Goal: Task Accomplishment & Management: Manage account settings

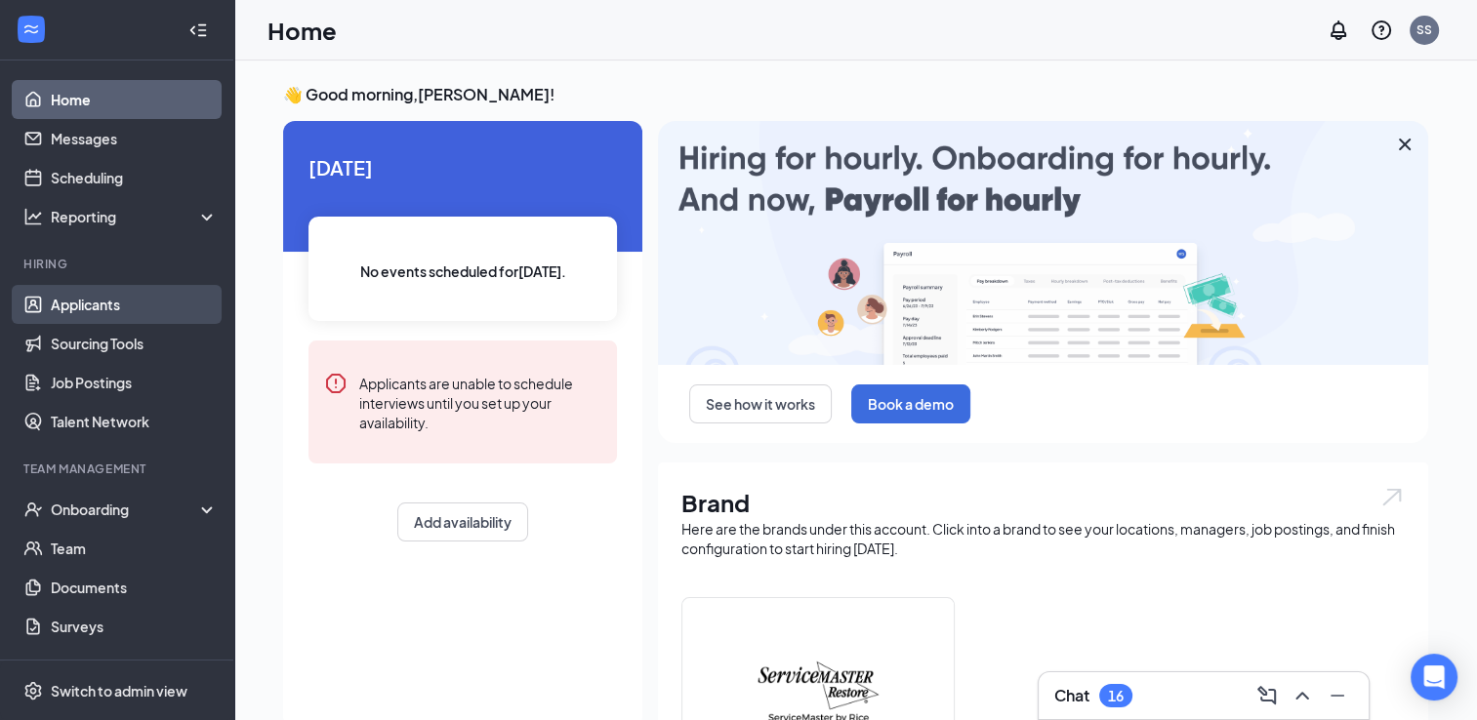
click at [107, 300] on link "Applicants" at bounding box center [134, 304] width 167 height 39
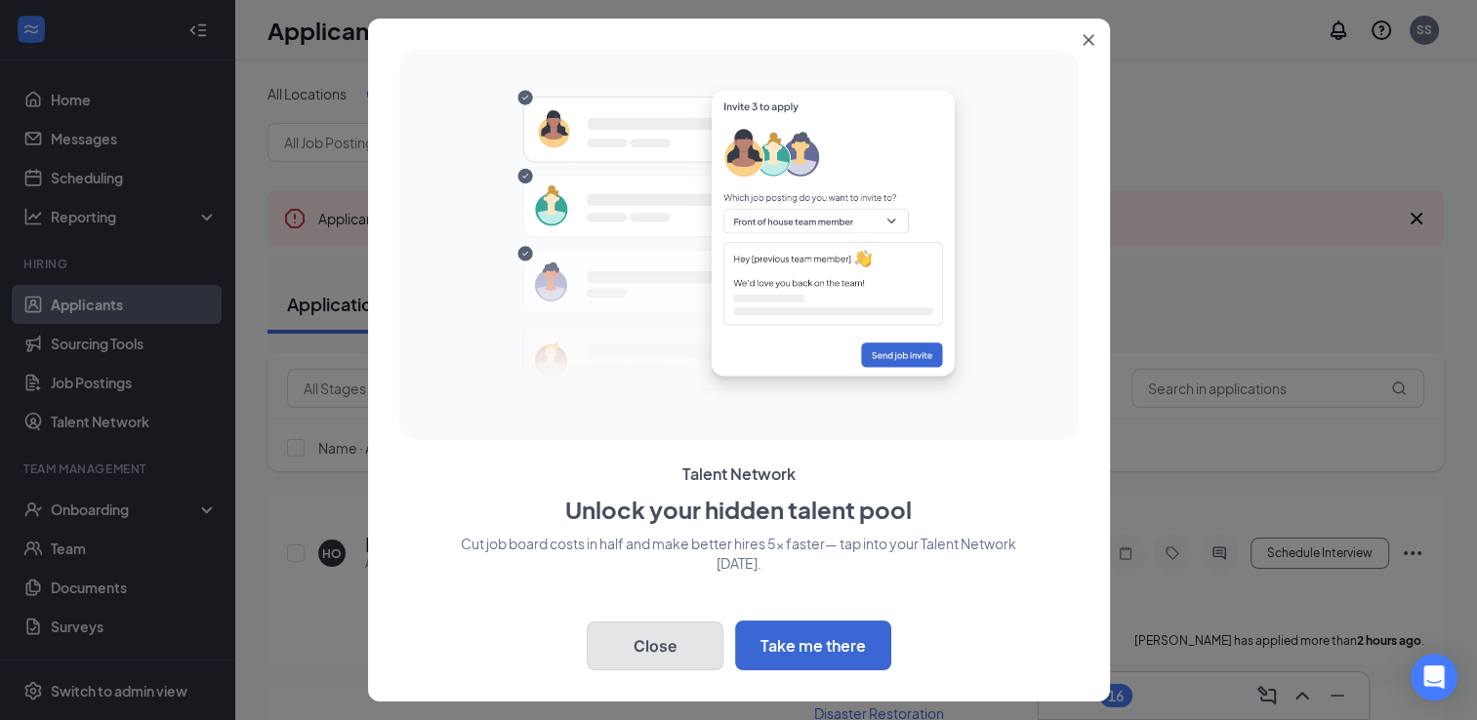
click at [644, 639] on button "Close" at bounding box center [655, 646] width 137 height 49
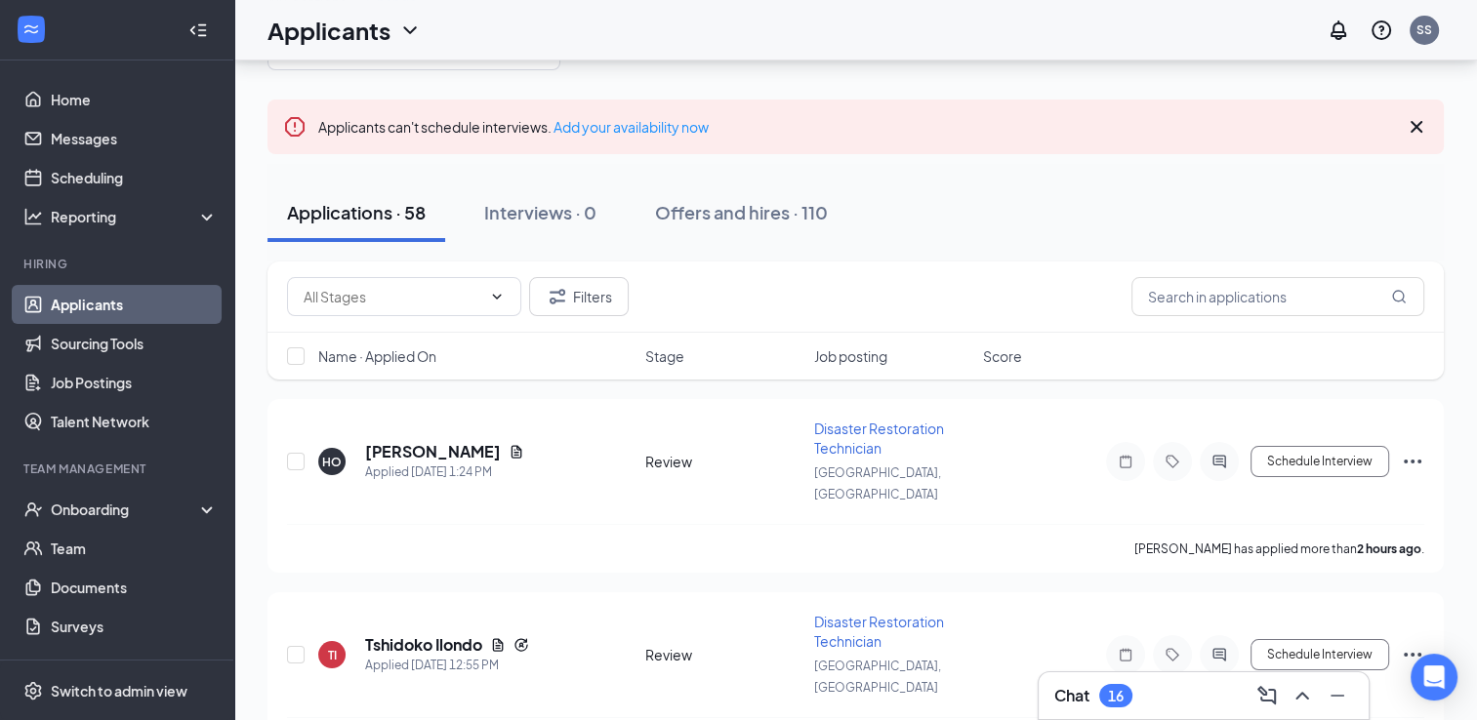
scroll to position [98, 0]
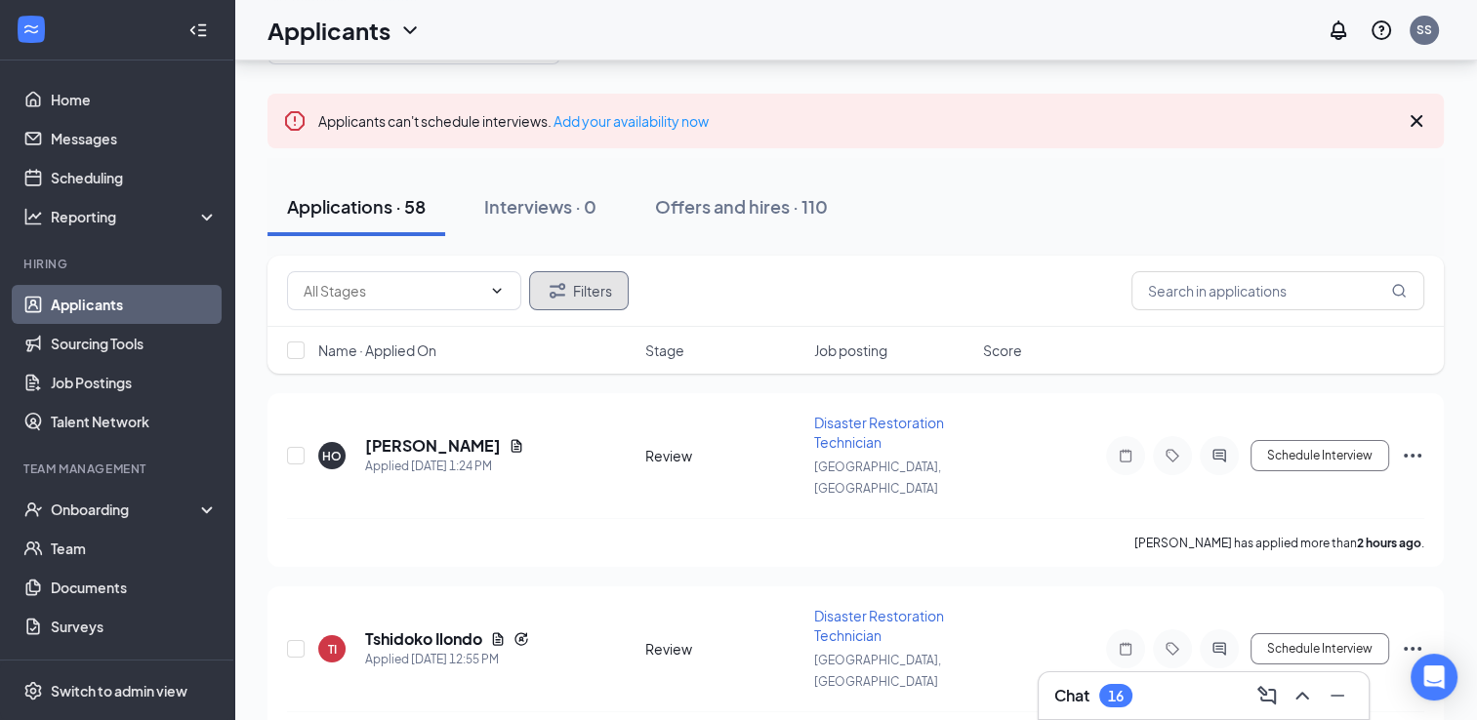
click at [597, 286] on button "Filters" at bounding box center [579, 290] width 100 height 39
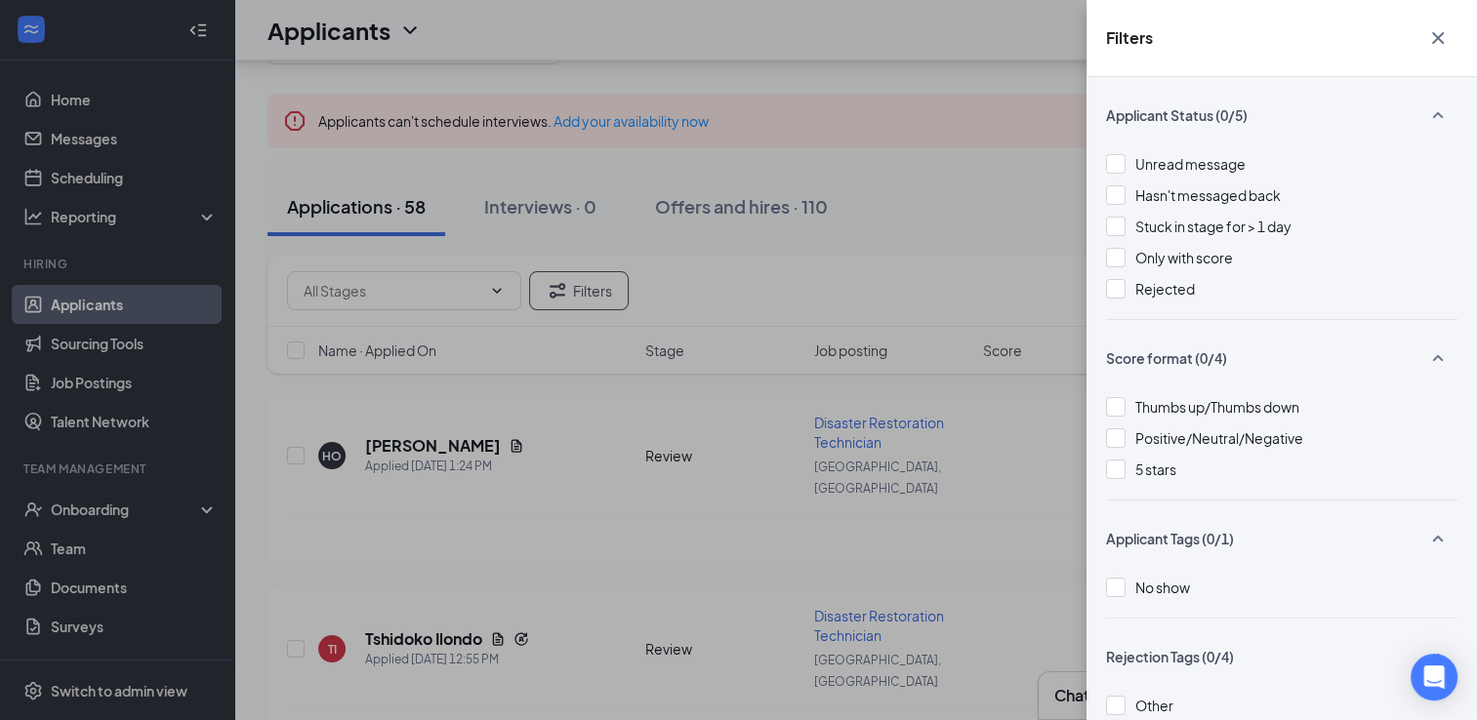
click at [1440, 33] on icon "Cross" at bounding box center [1437, 37] width 23 height 23
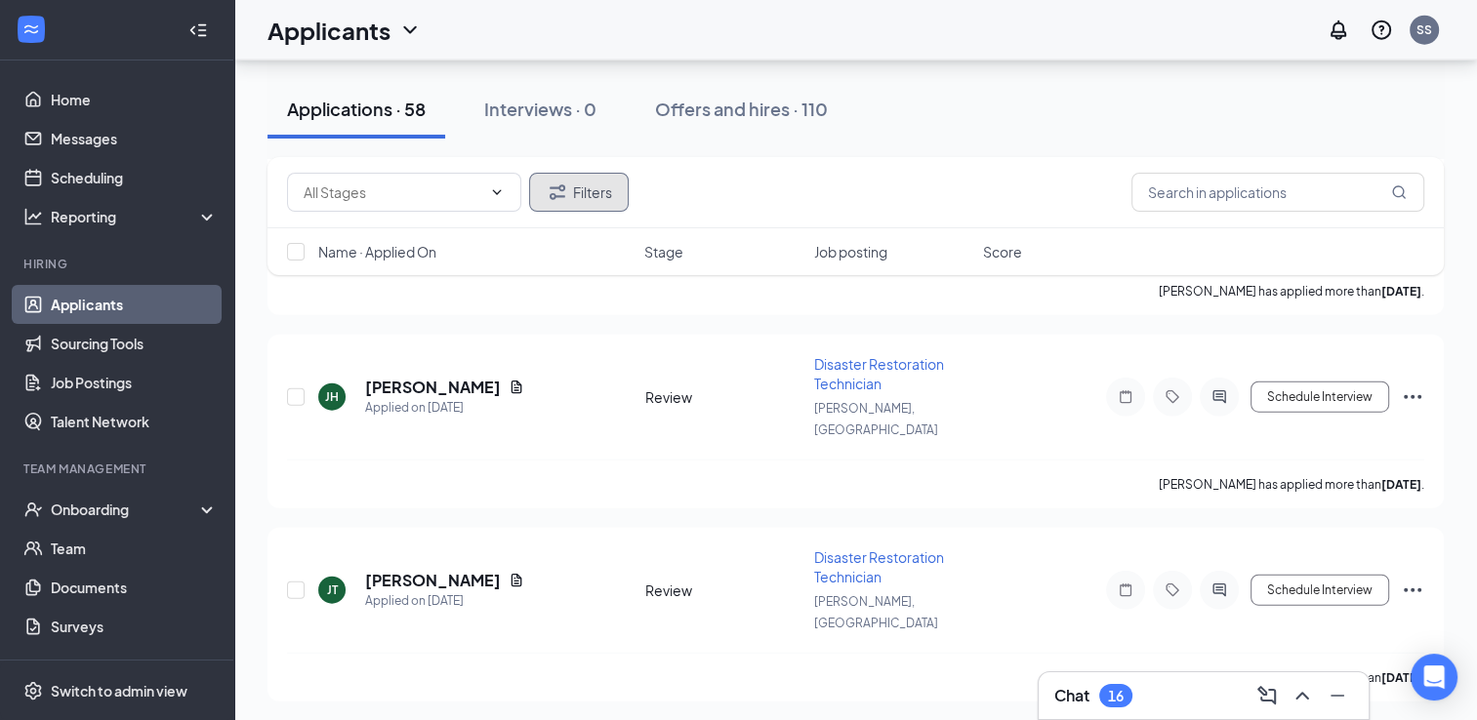
scroll to position [4588, 0]
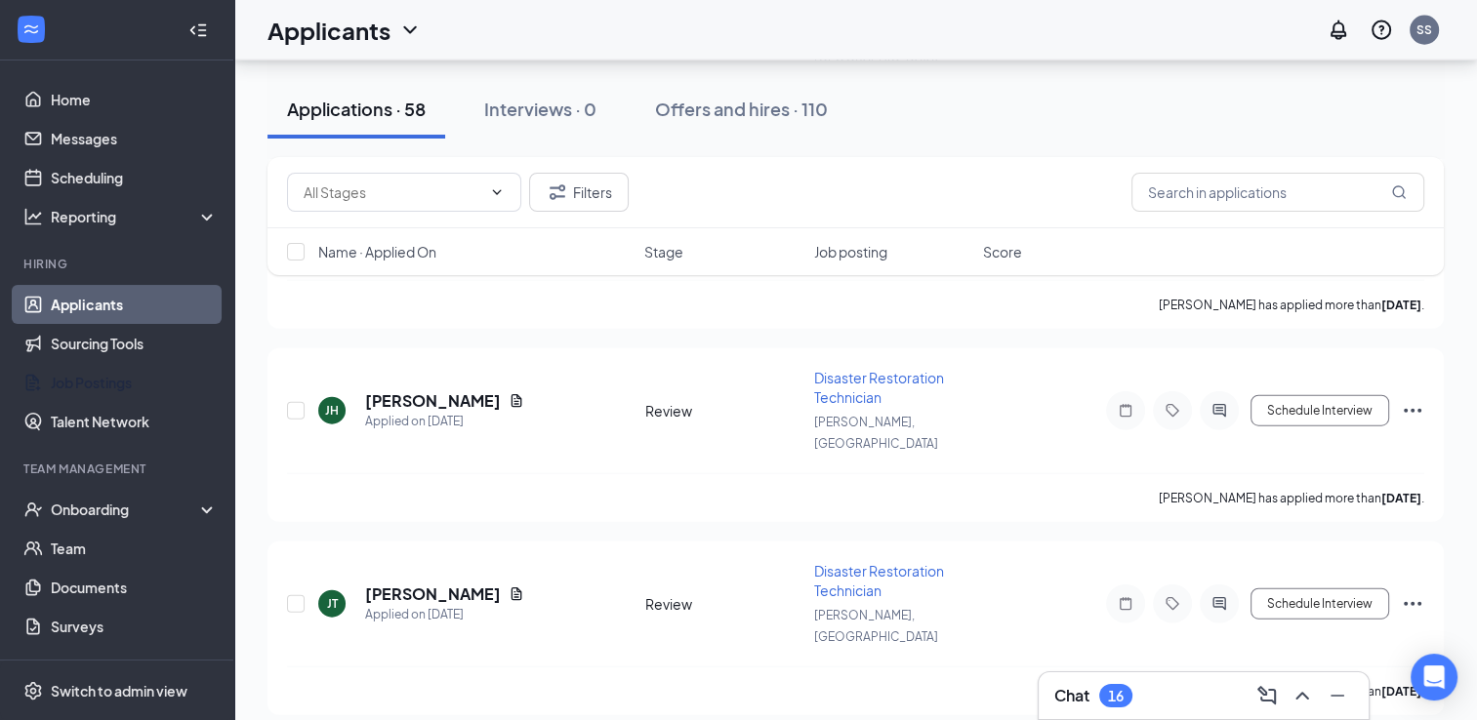
drag, startPoint x: 66, startPoint y: 378, endPoint x: 523, endPoint y: 378, distance: 456.9
click at [66, 378] on link "Job Postings" at bounding box center [134, 382] width 167 height 39
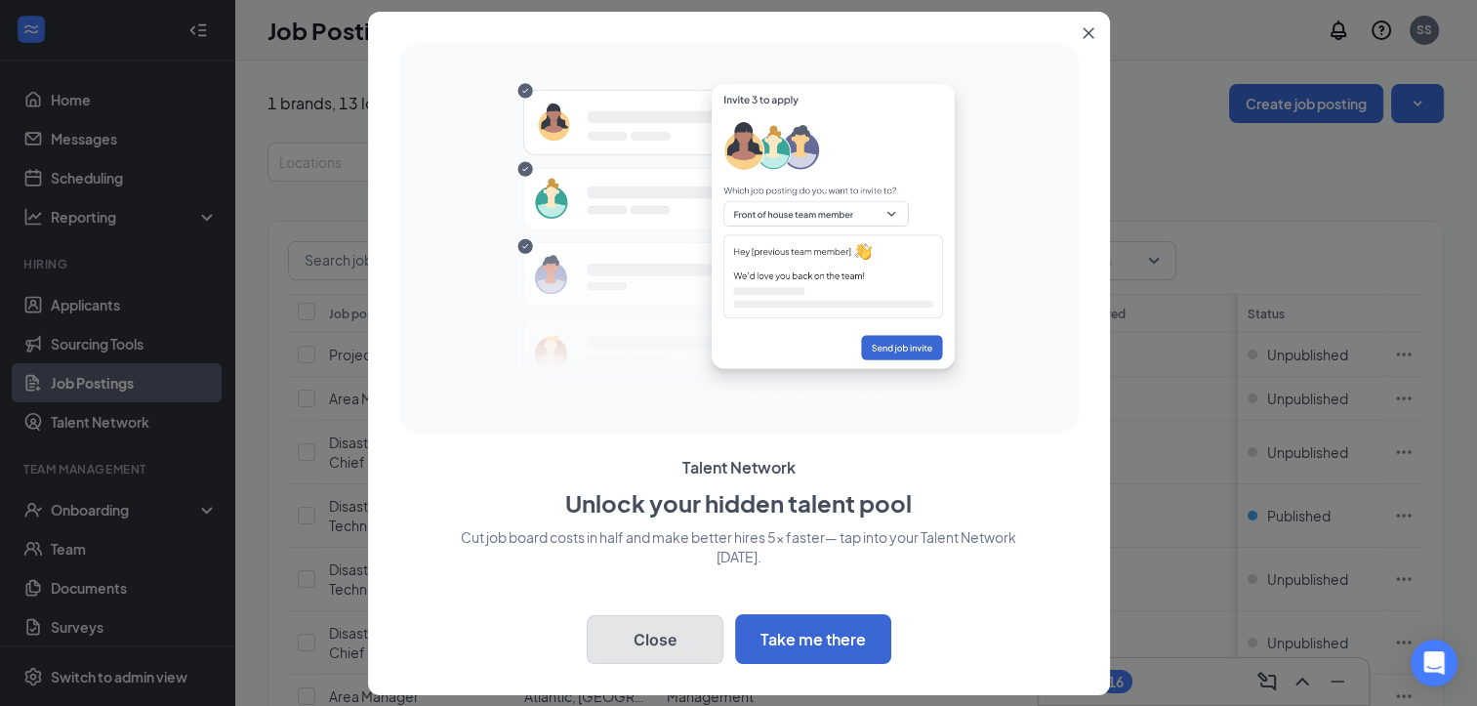
click at [712, 636] on button "Close" at bounding box center [655, 639] width 137 height 49
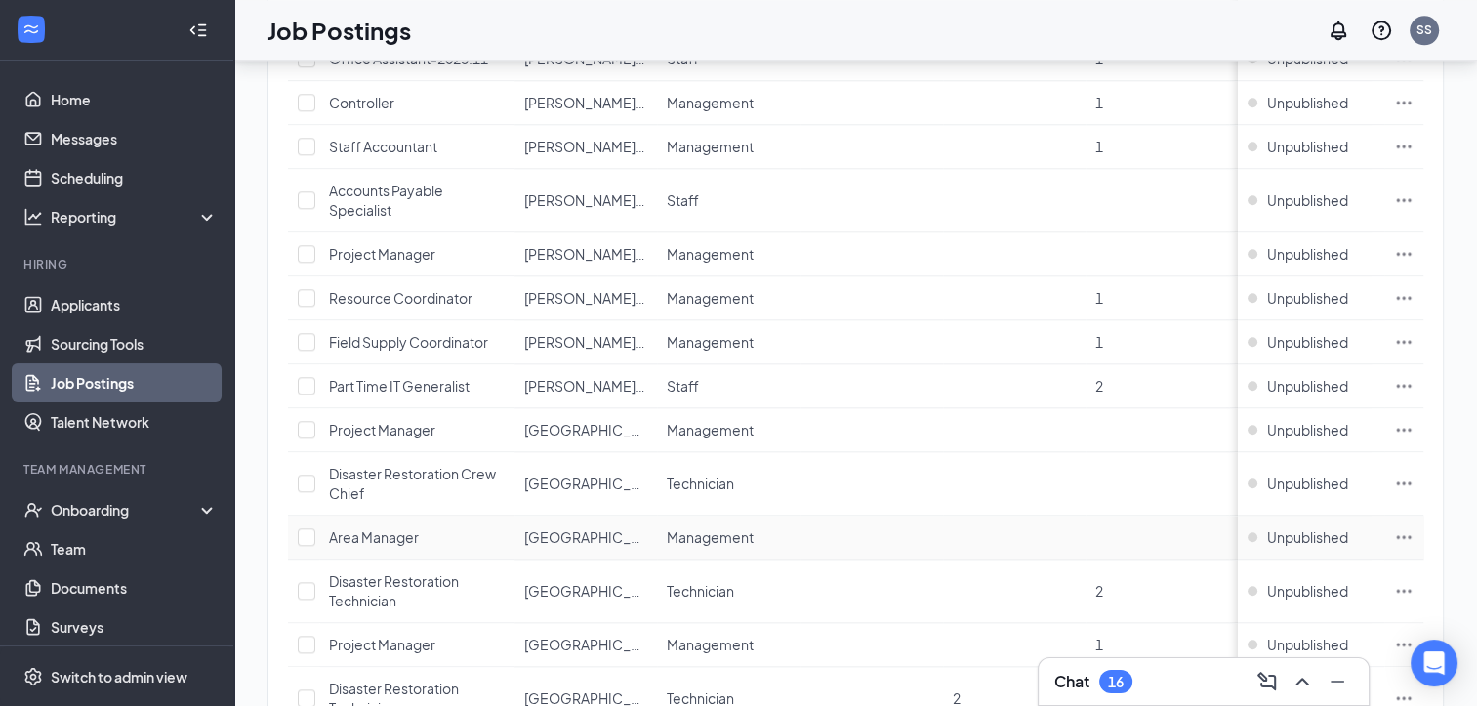
scroll to position [2072, 0]
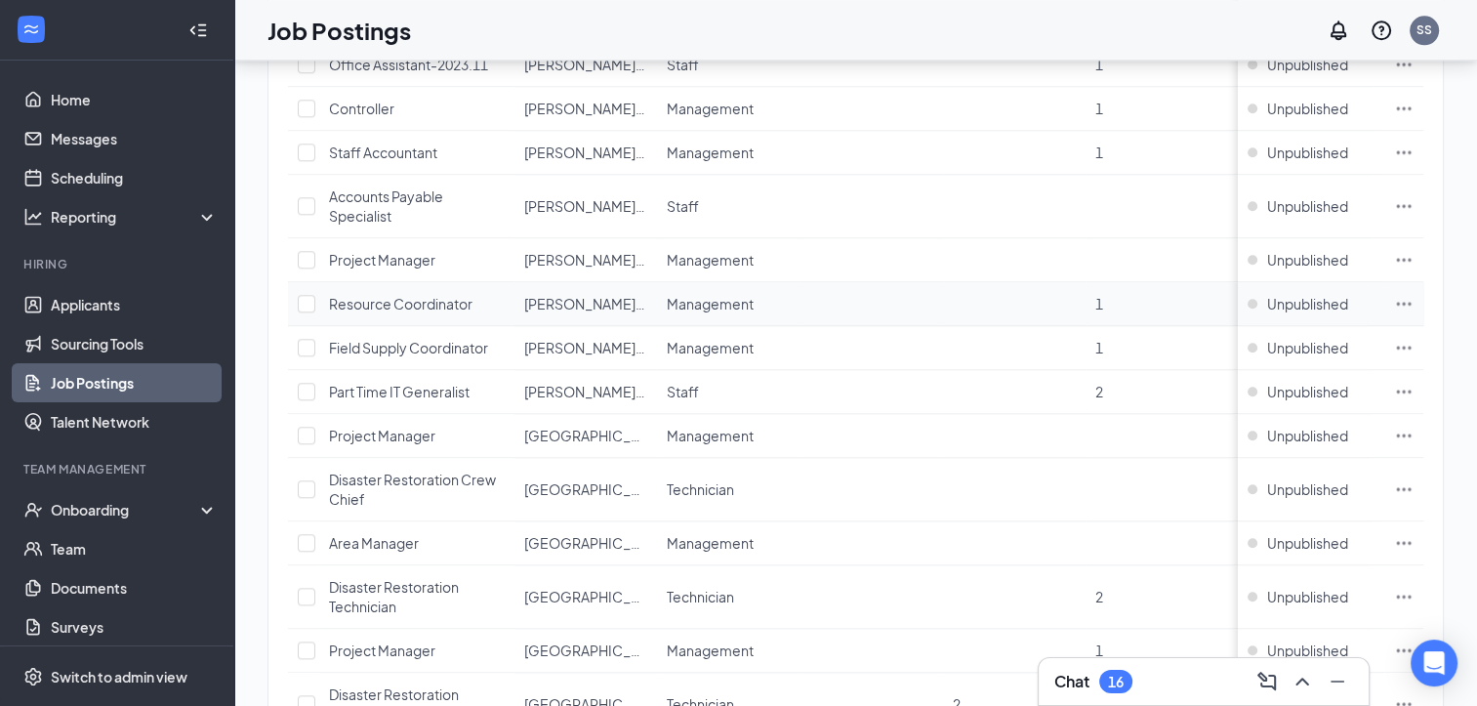
click at [452, 295] on span "Resource Coordinator" at bounding box center [401, 304] width 144 height 18
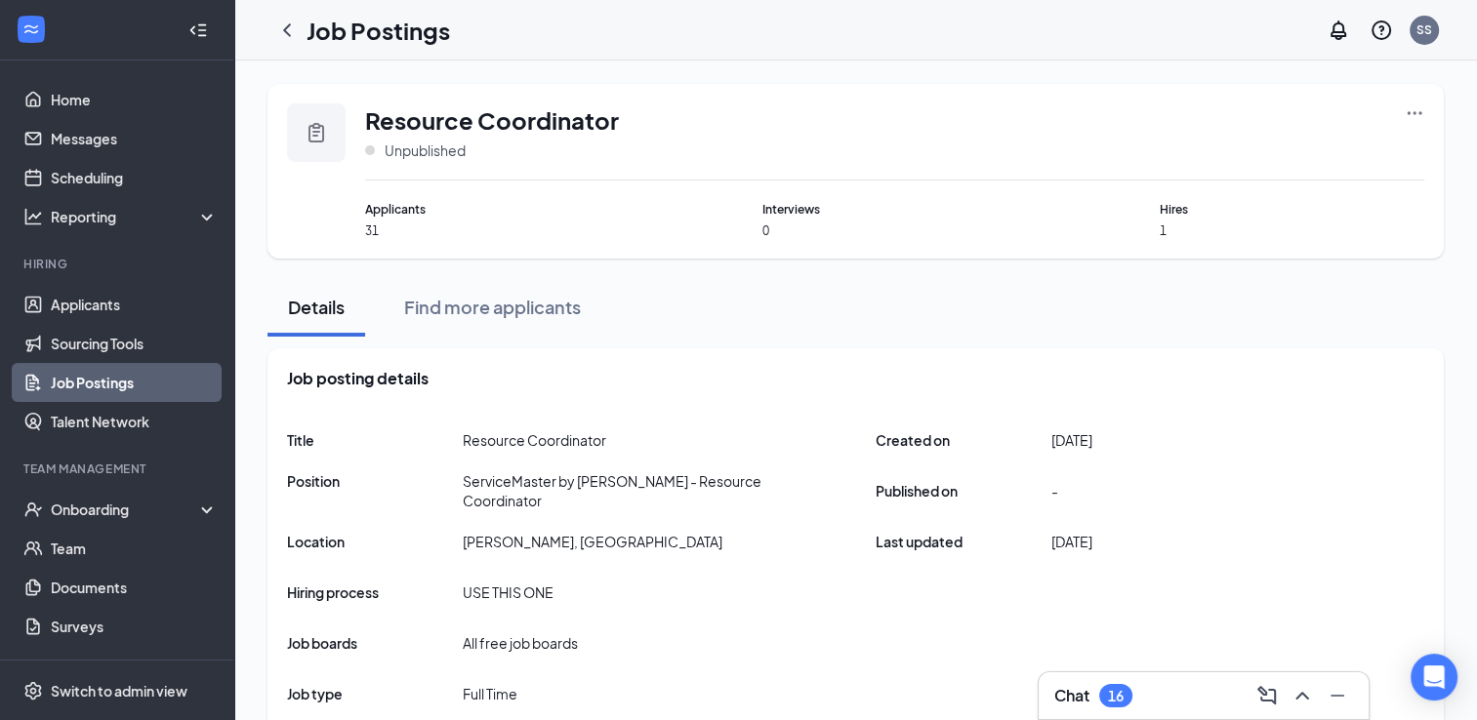
click at [392, 214] on span "Applicants" at bounding box center [497, 209] width 265 height 19
click at [319, 132] on icon "Clipboard" at bounding box center [316, 133] width 16 height 20
click at [386, 216] on span "Applicants" at bounding box center [497, 209] width 265 height 19
drag, startPoint x: 386, startPoint y: 216, endPoint x: 374, endPoint y: 228, distance: 17.3
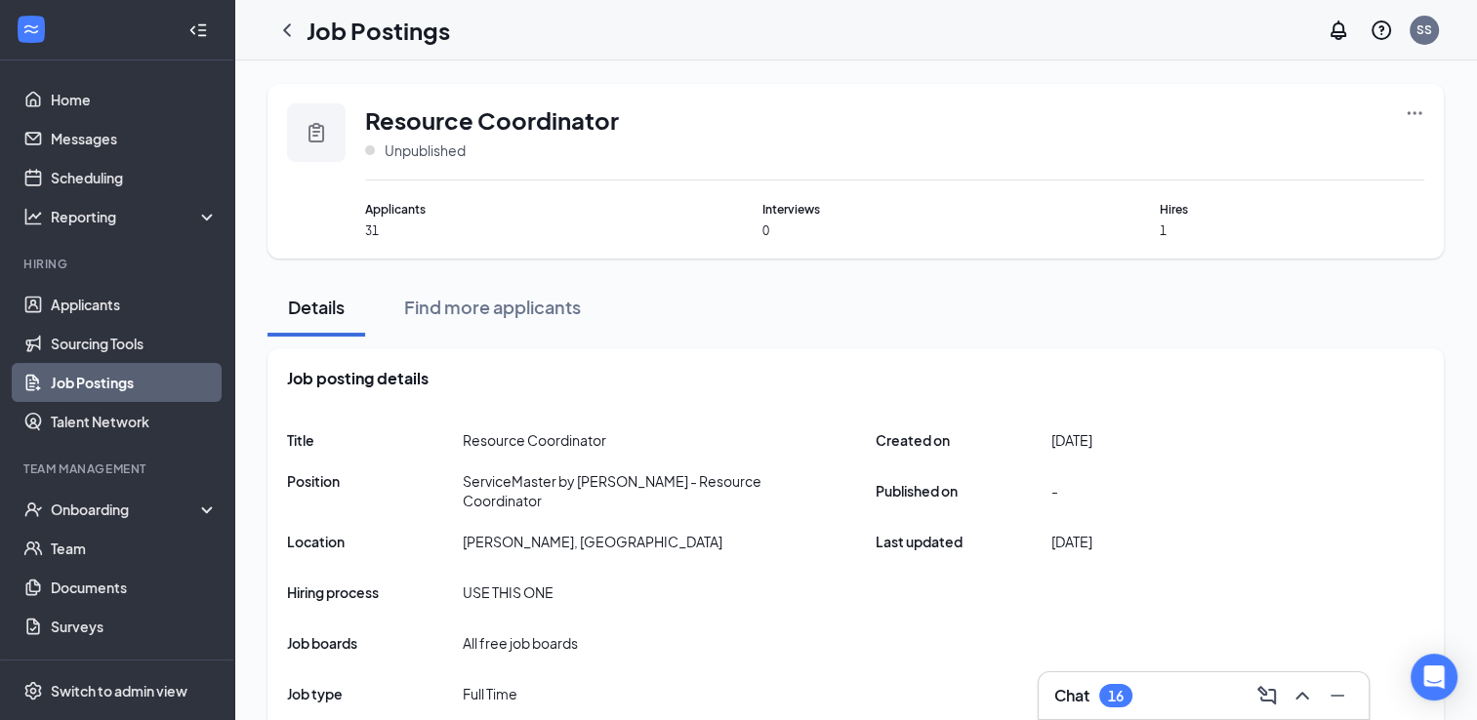
click at [374, 228] on span "31" at bounding box center [497, 231] width 265 height 17
click at [88, 297] on link "Applicants" at bounding box center [134, 304] width 167 height 39
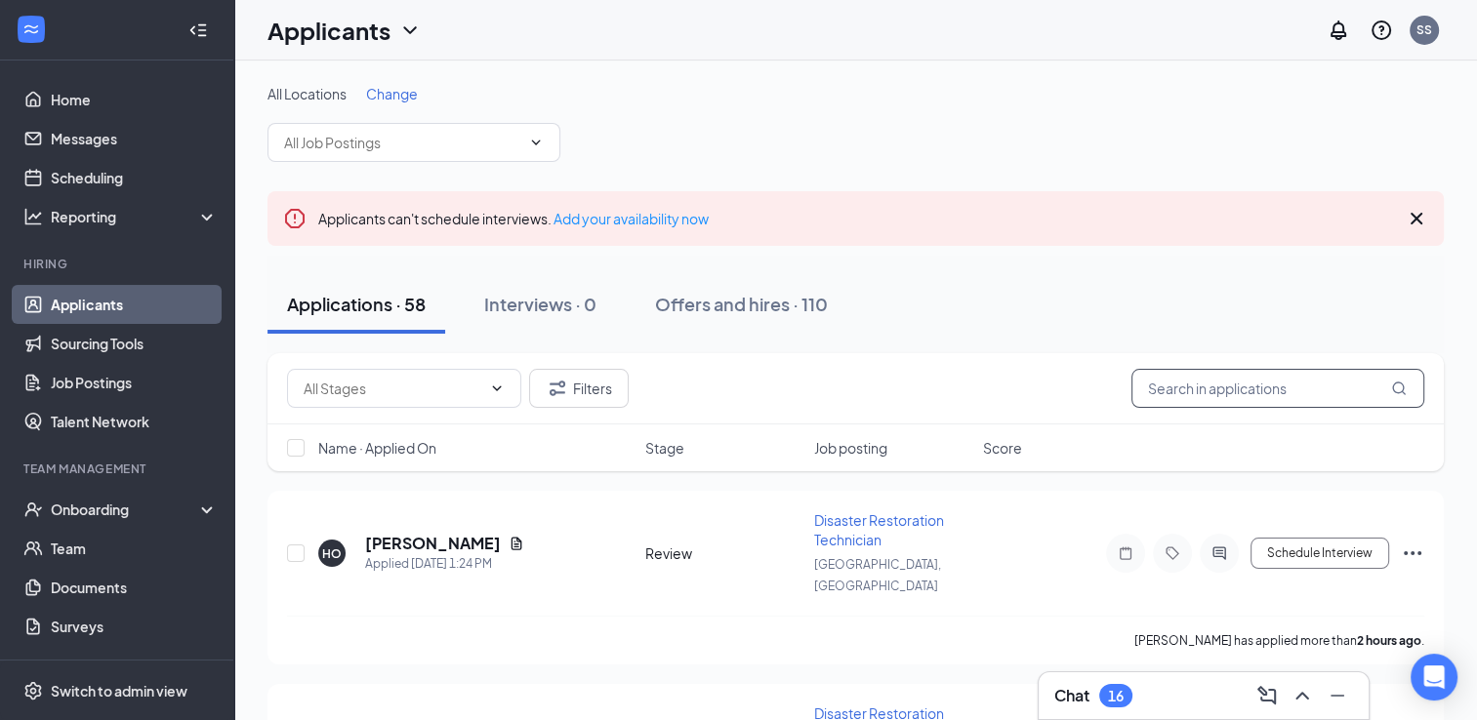
click at [1308, 380] on input "text" at bounding box center [1277, 388] width 293 height 39
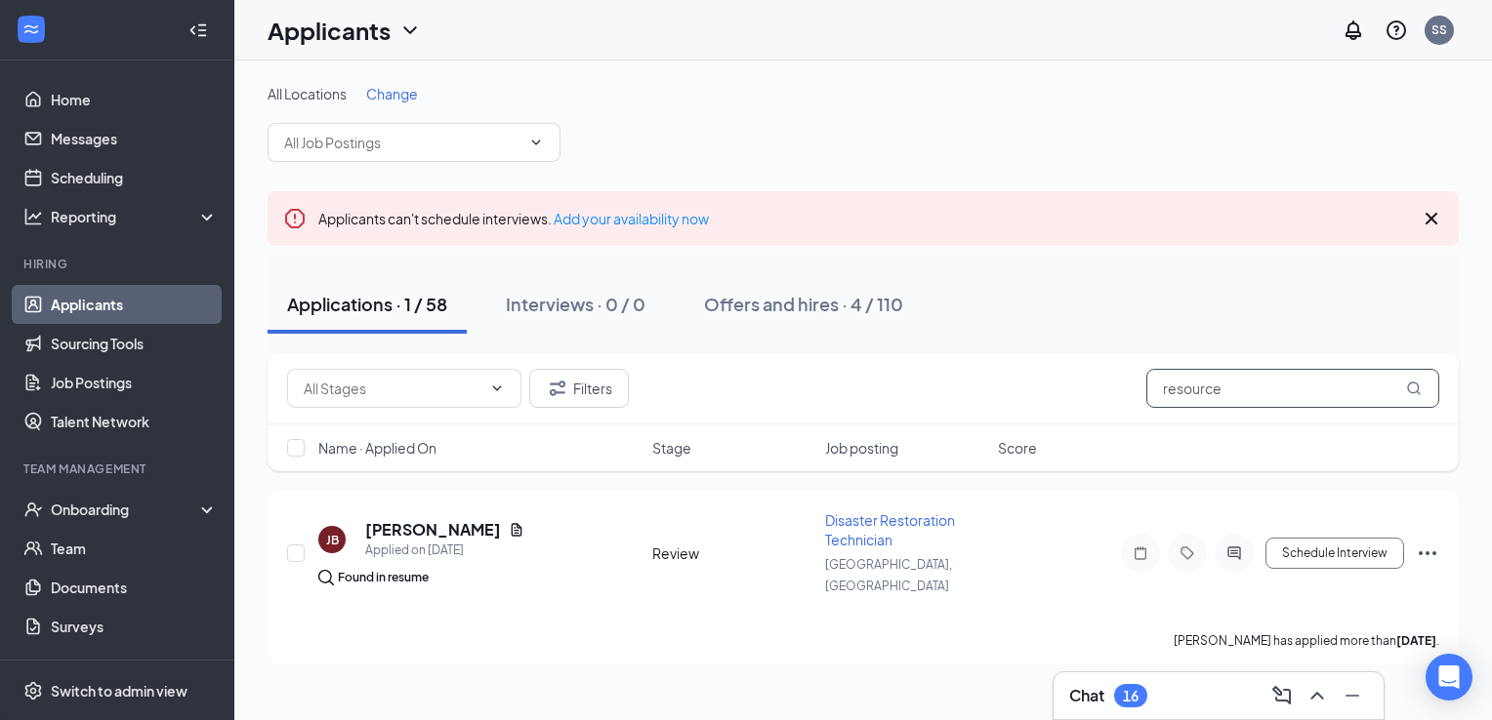
click at [1410, 388] on icon "MagnifyingGlass" at bounding box center [1414, 389] width 16 height 16
click at [1353, 390] on input "resource" at bounding box center [1292, 388] width 293 height 39
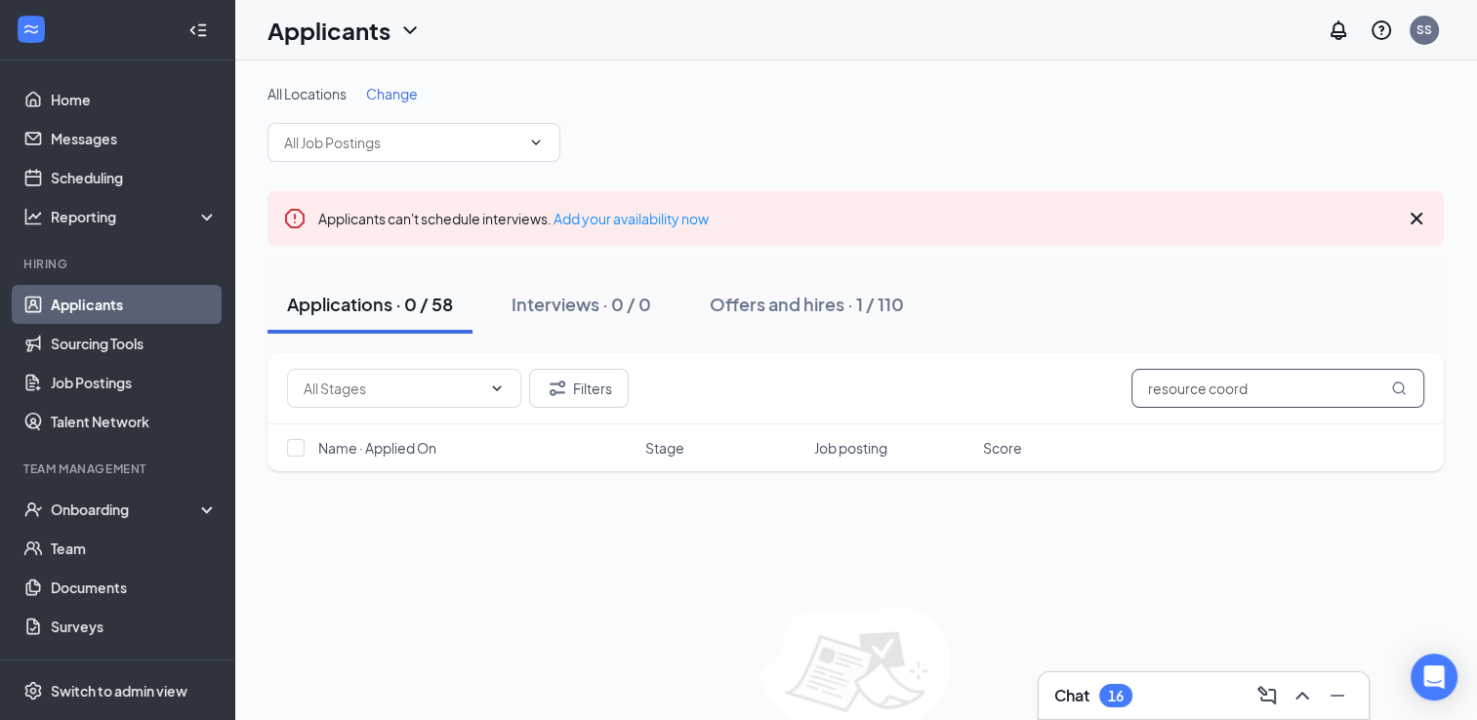
type input "resource coord"
click at [1394, 389] on icon "MagnifyingGlass" at bounding box center [1399, 389] width 16 height 16
click at [499, 388] on icon "ChevronDown" at bounding box center [497, 388] width 9 height 5
click at [504, 386] on icon "ChevronDown" at bounding box center [497, 389] width 16 height 16
click at [106, 303] on link "Applicants" at bounding box center [134, 304] width 167 height 39
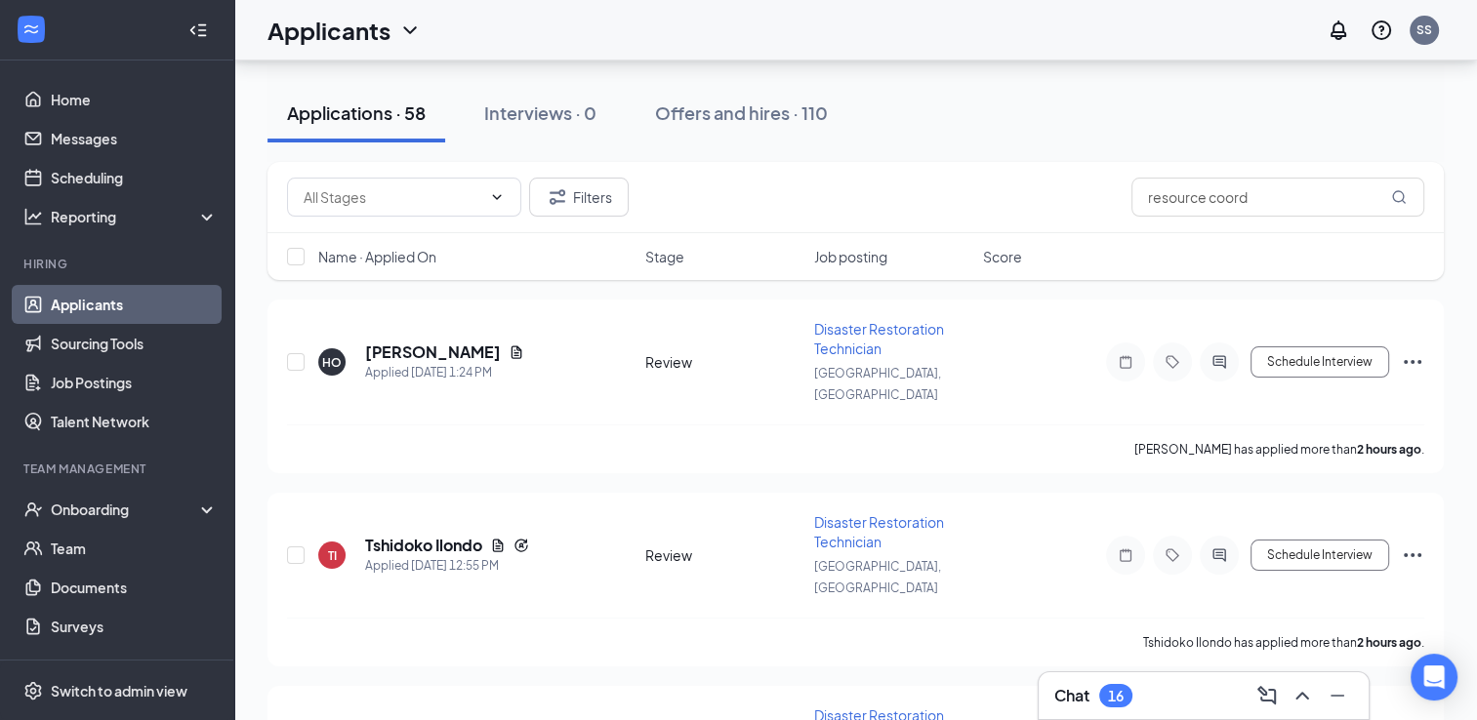
scroll to position [195, 0]
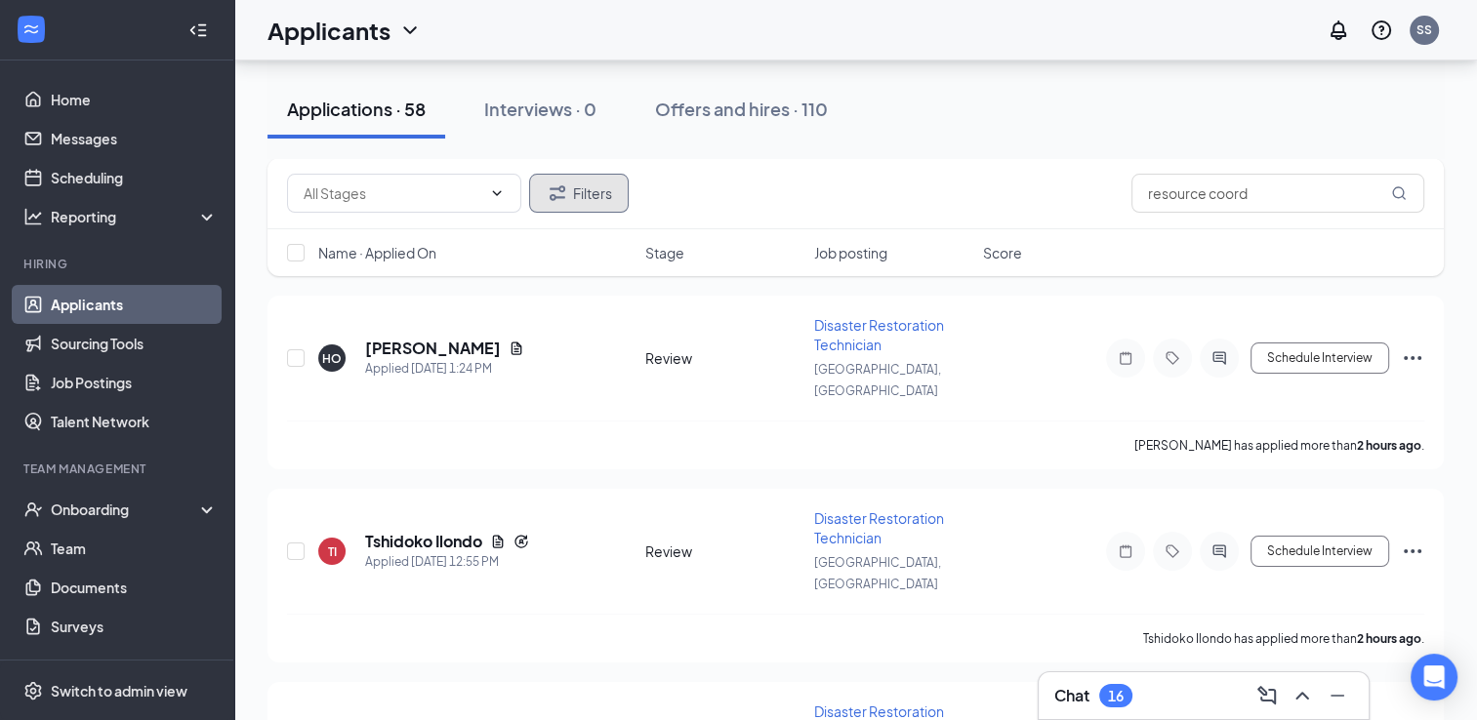
click at [581, 191] on button "Filters" at bounding box center [579, 193] width 100 height 39
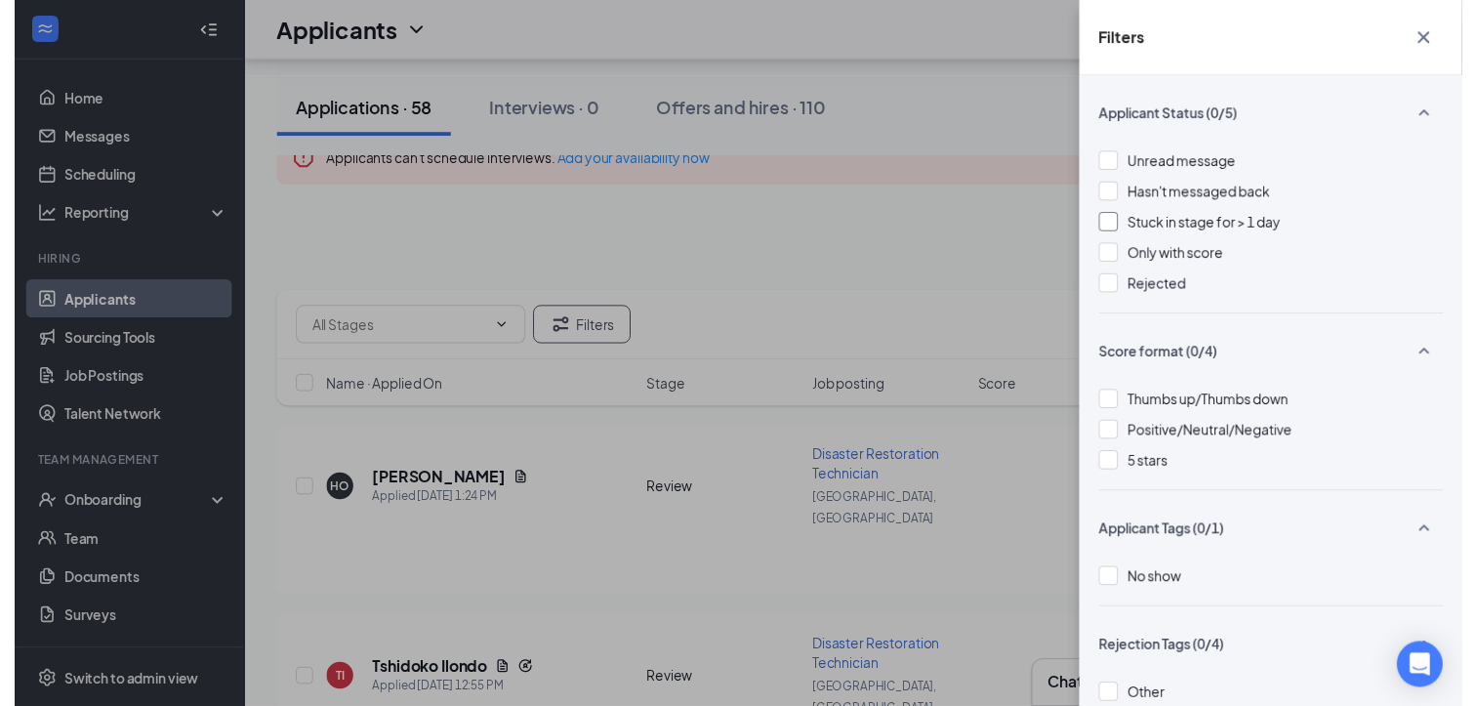
scroll to position [0, 0]
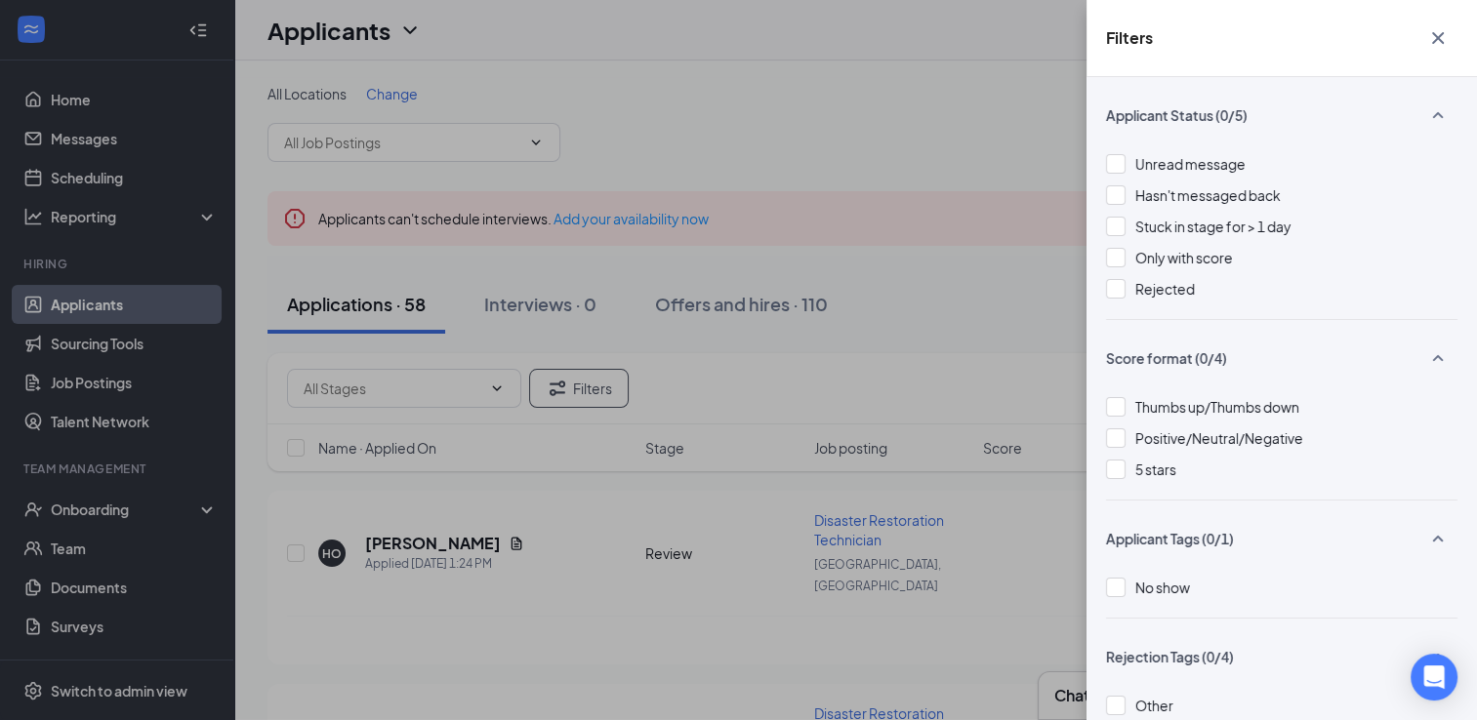
click at [719, 526] on div "Filters Applicant Status (0/5) Unread message Hasn't messaged back Stuck in sta…" at bounding box center [738, 360] width 1477 height 720
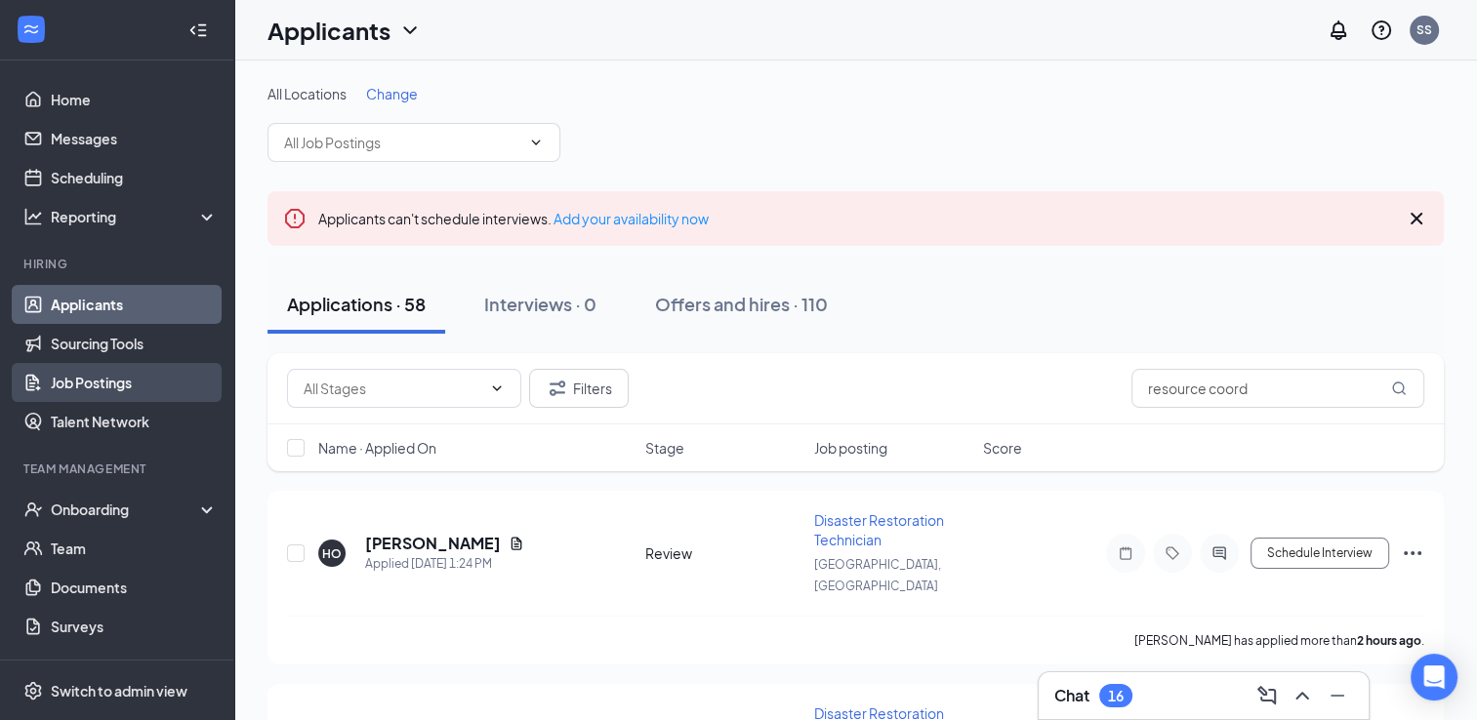
click at [92, 375] on link "Job Postings" at bounding box center [134, 382] width 167 height 39
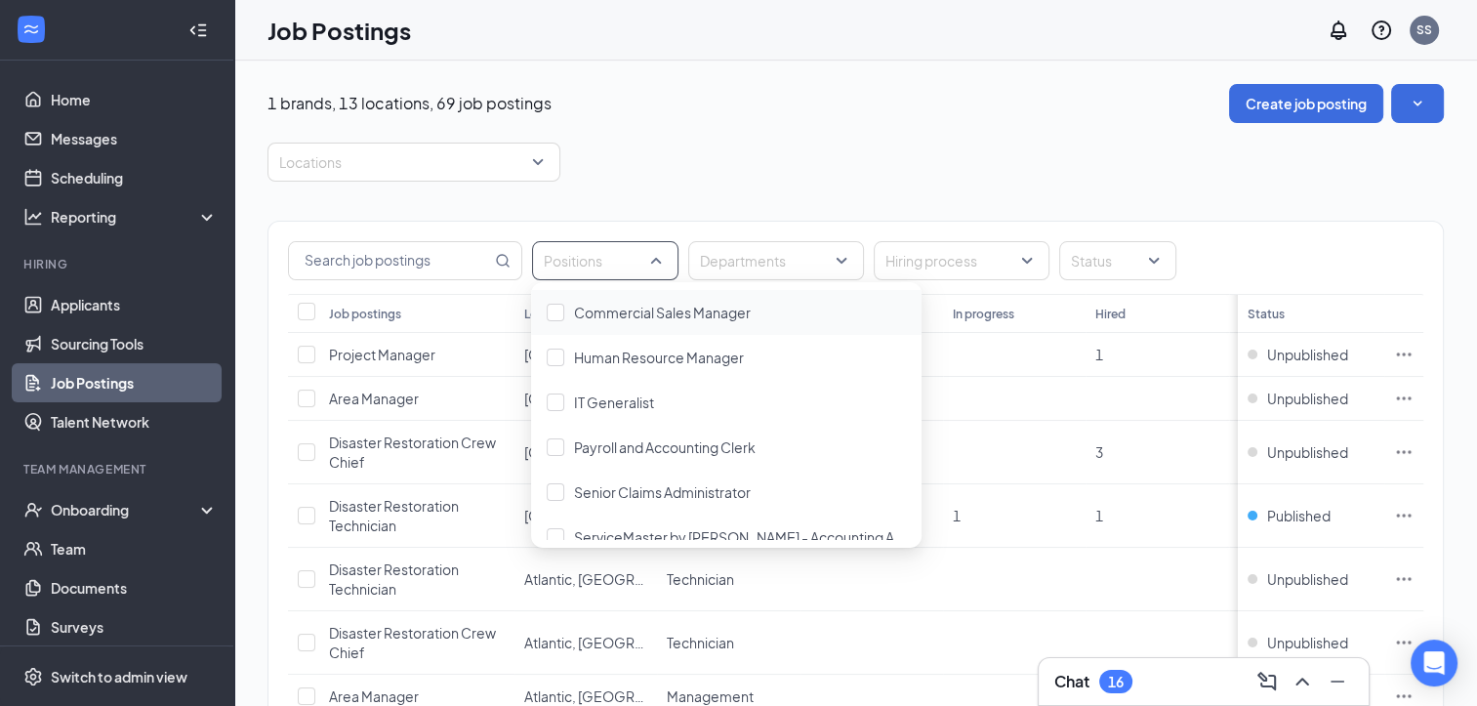
click at [651, 264] on div at bounding box center [595, 260] width 117 height 31
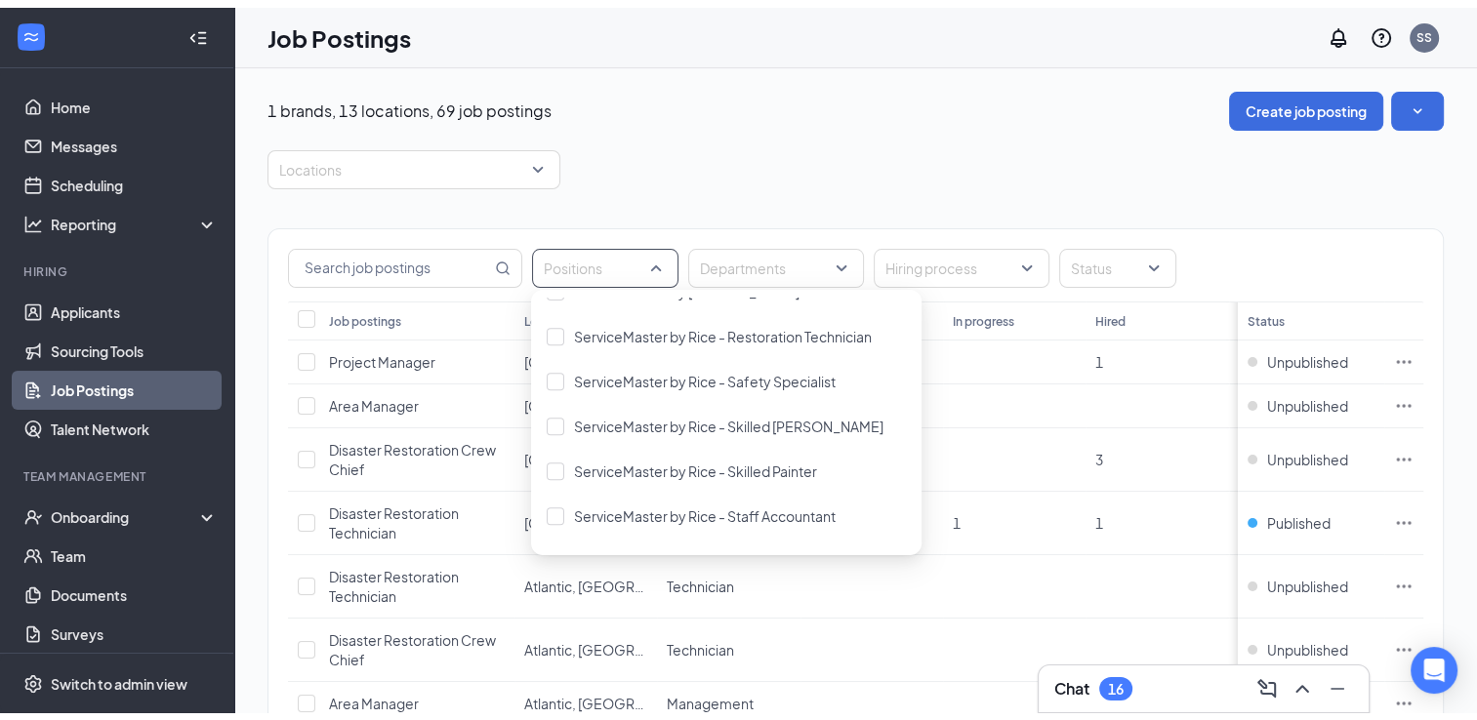
scroll to position [1367, 0]
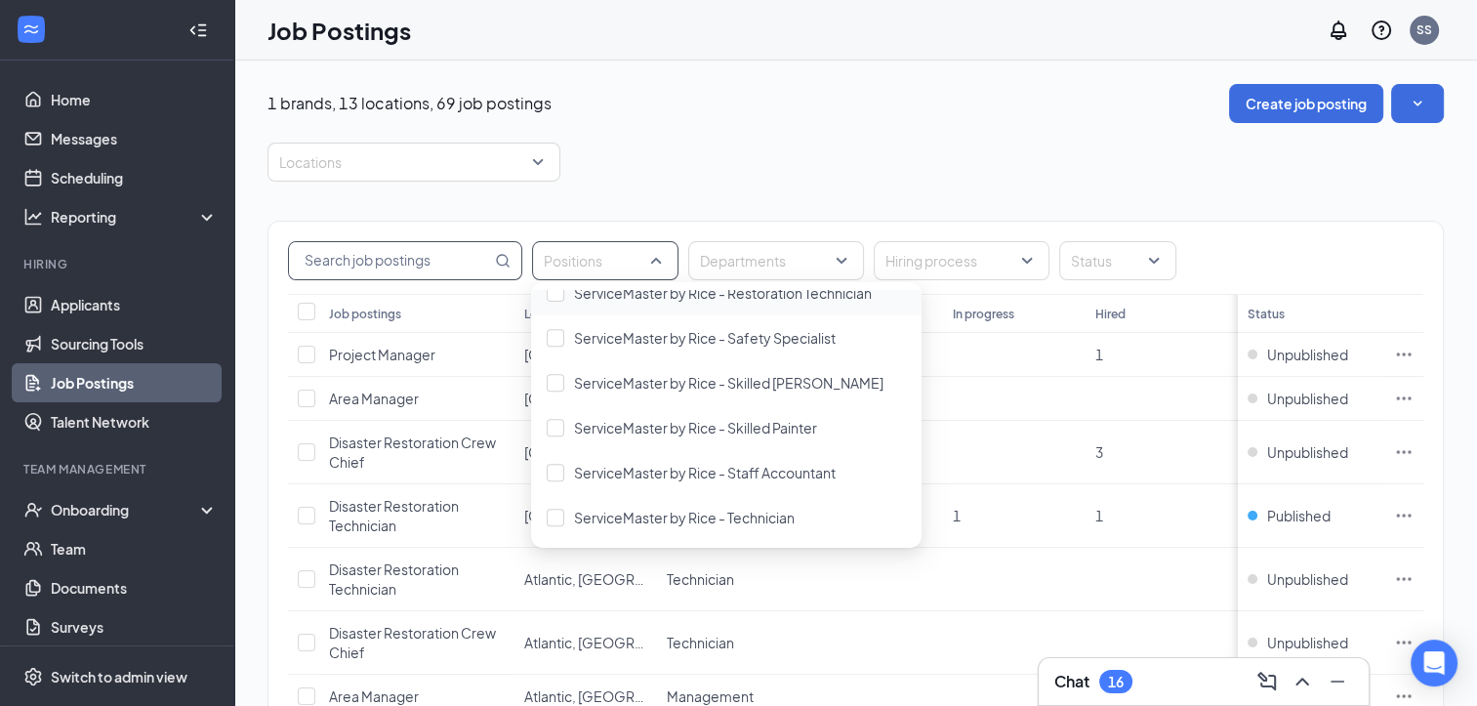
click at [444, 255] on input "text" at bounding box center [390, 260] width 202 height 37
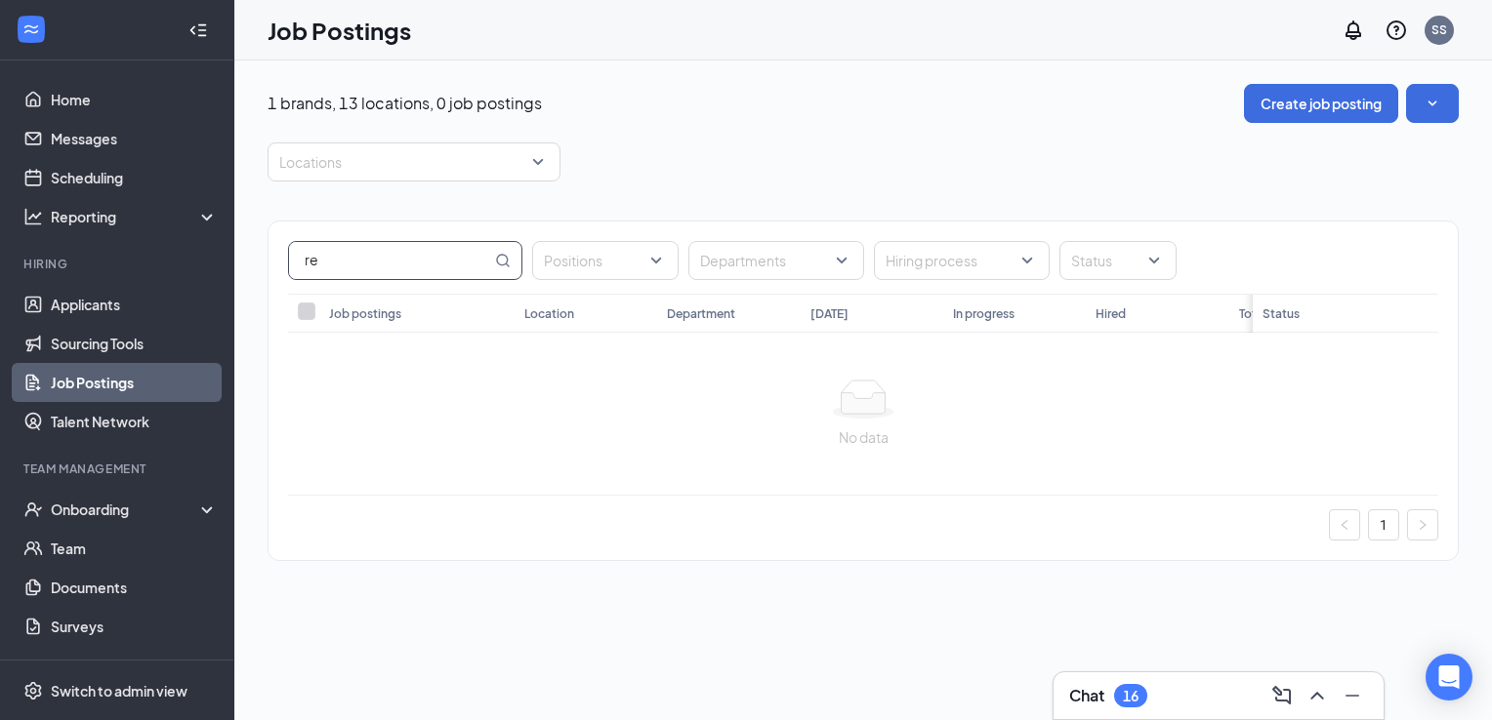
type input "r"
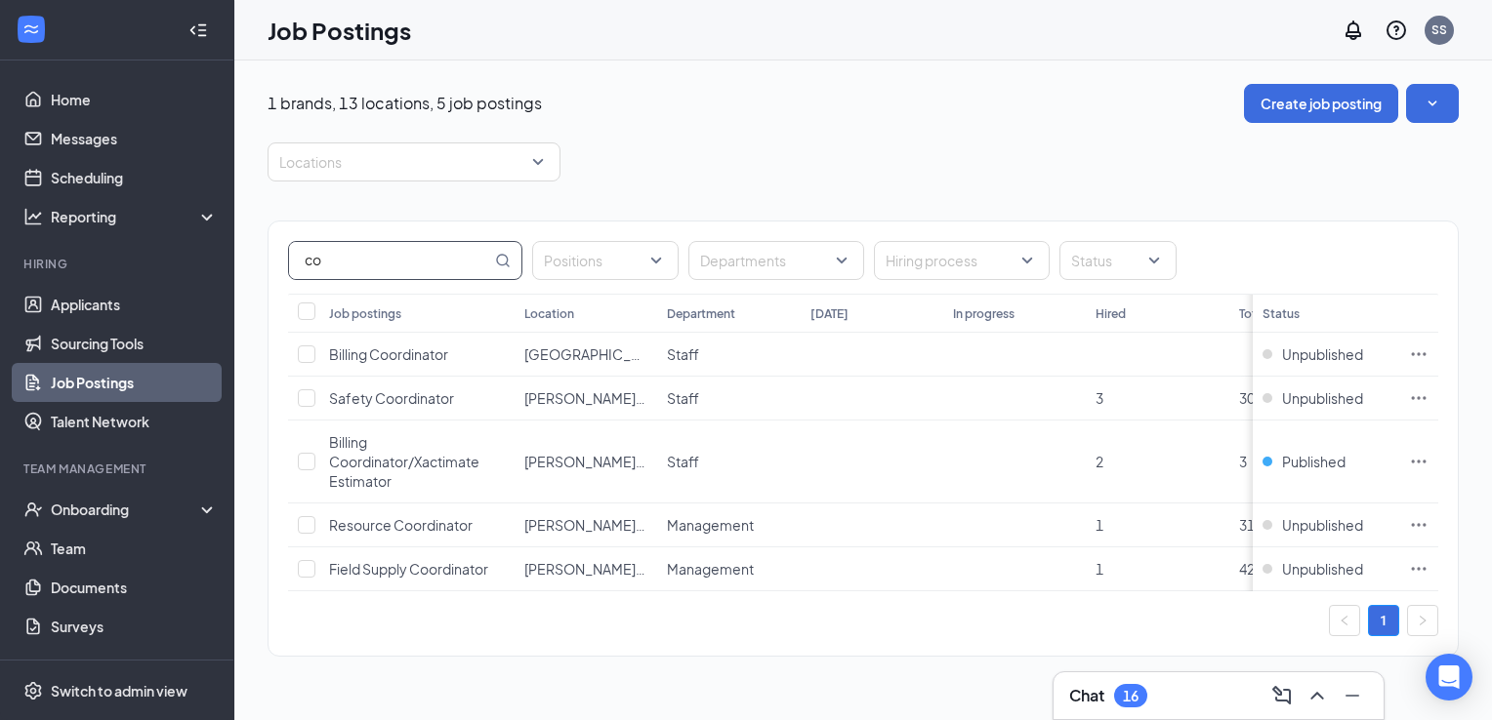
type input "c"
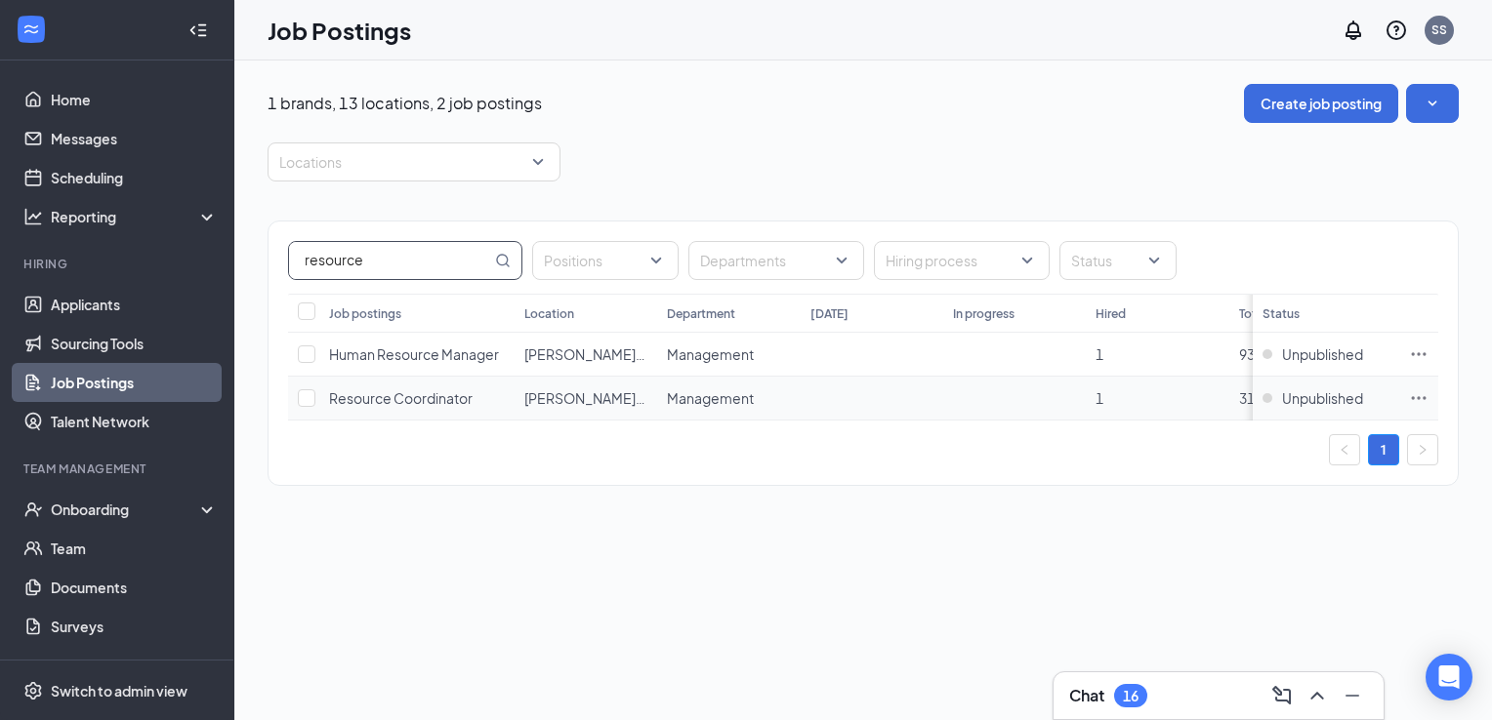
type input "resource"
click at [444, 390] on span "Resource Coordinator" at bounding box center [401, 399] width 144 height 18
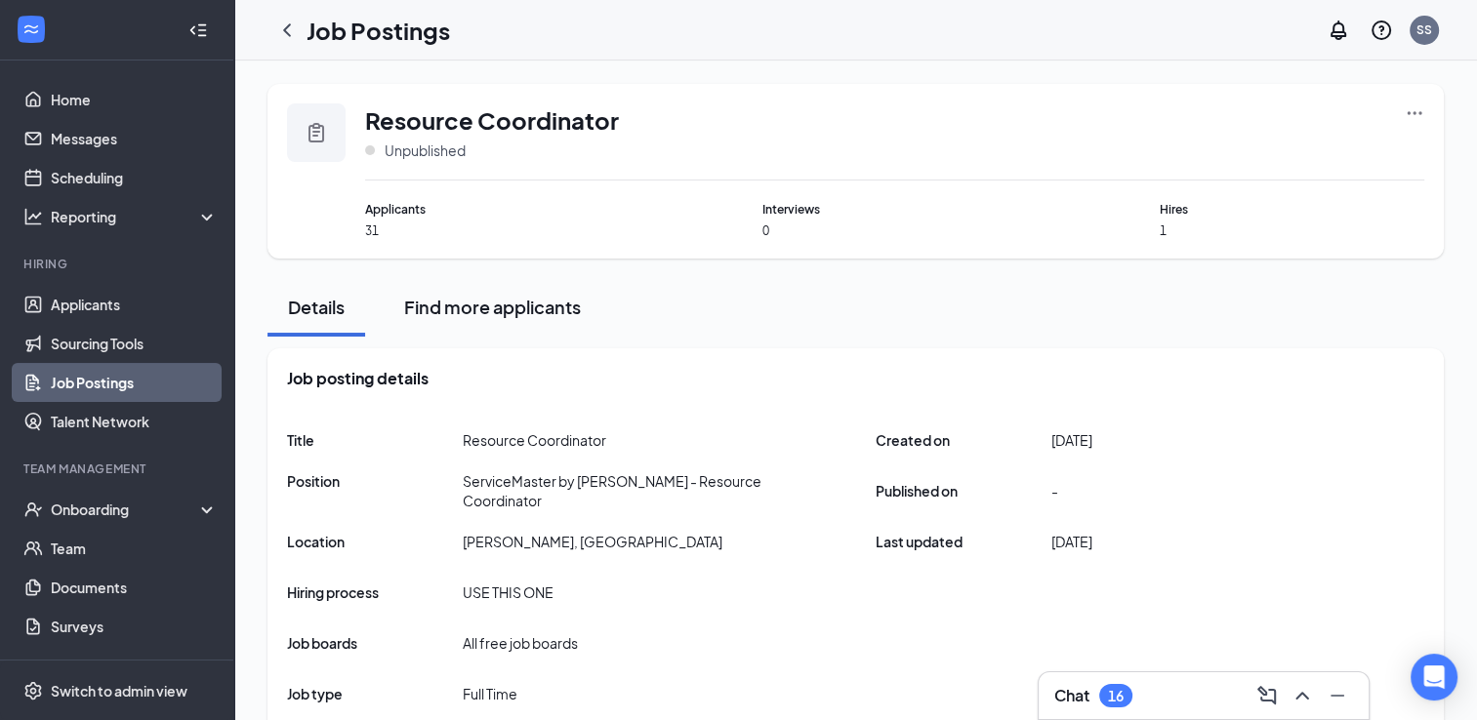
click at [497, 305] on div "Find more applicants" at bounding box center [492, 307] width 177 height 24
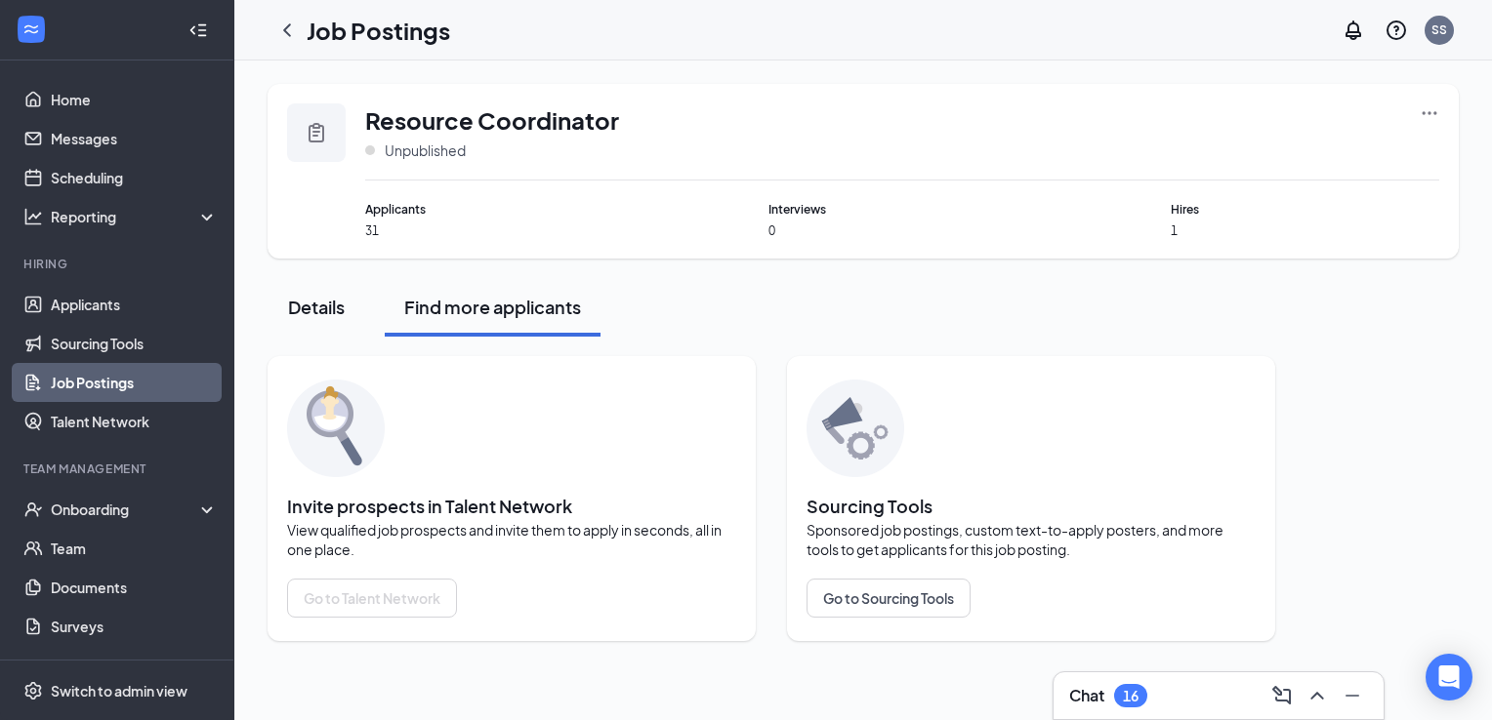
click at [327, 303] on div "Details" at bounding box center [316, 307] width 59 height 24
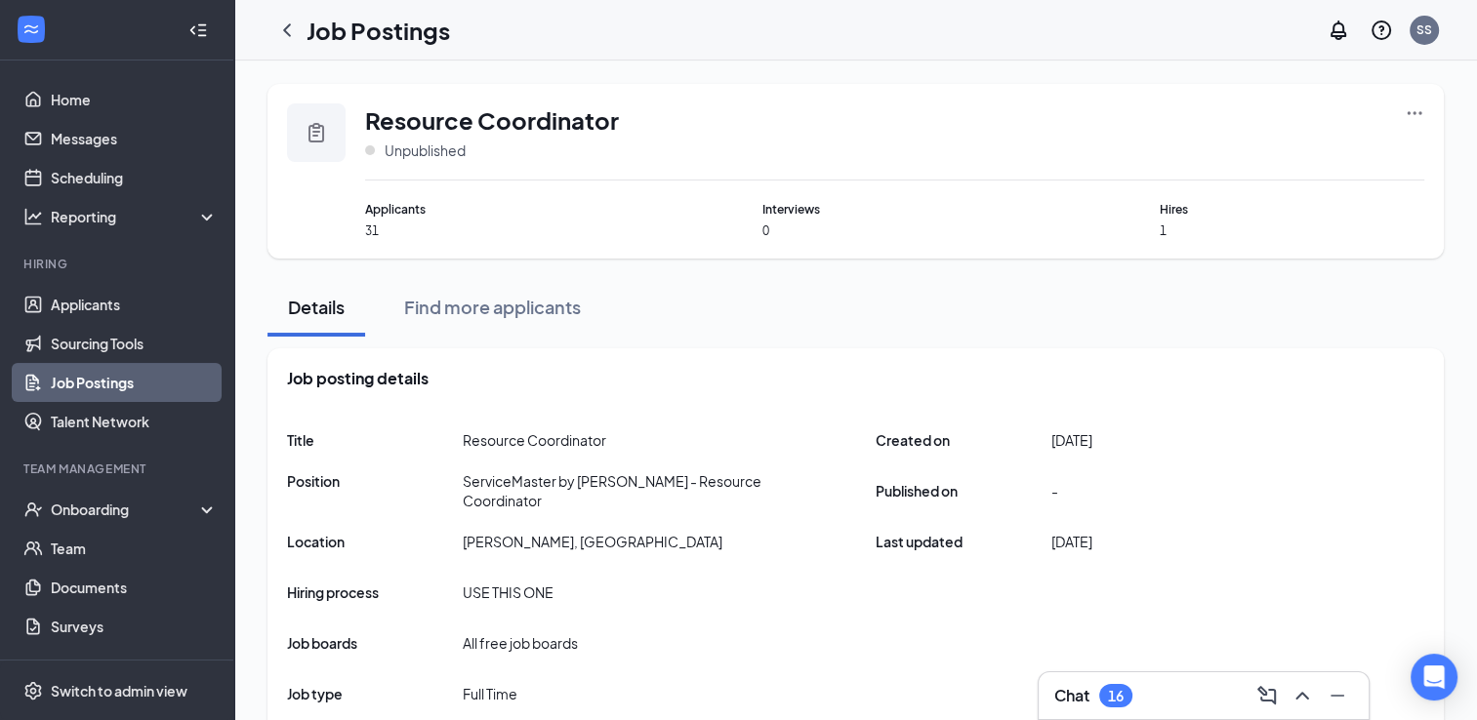
drag, startPoint x: 374, startPoint y: 217, endPoint x: 402, endPoint y: 224, distance: 29.1
click at [374, 216] on span "Applicants" at bounding box center [497, 209] width 265 height 19
click at [1413, 115] on icon "Ellipses" at bounding box center [1415, 113] width 20 height 20
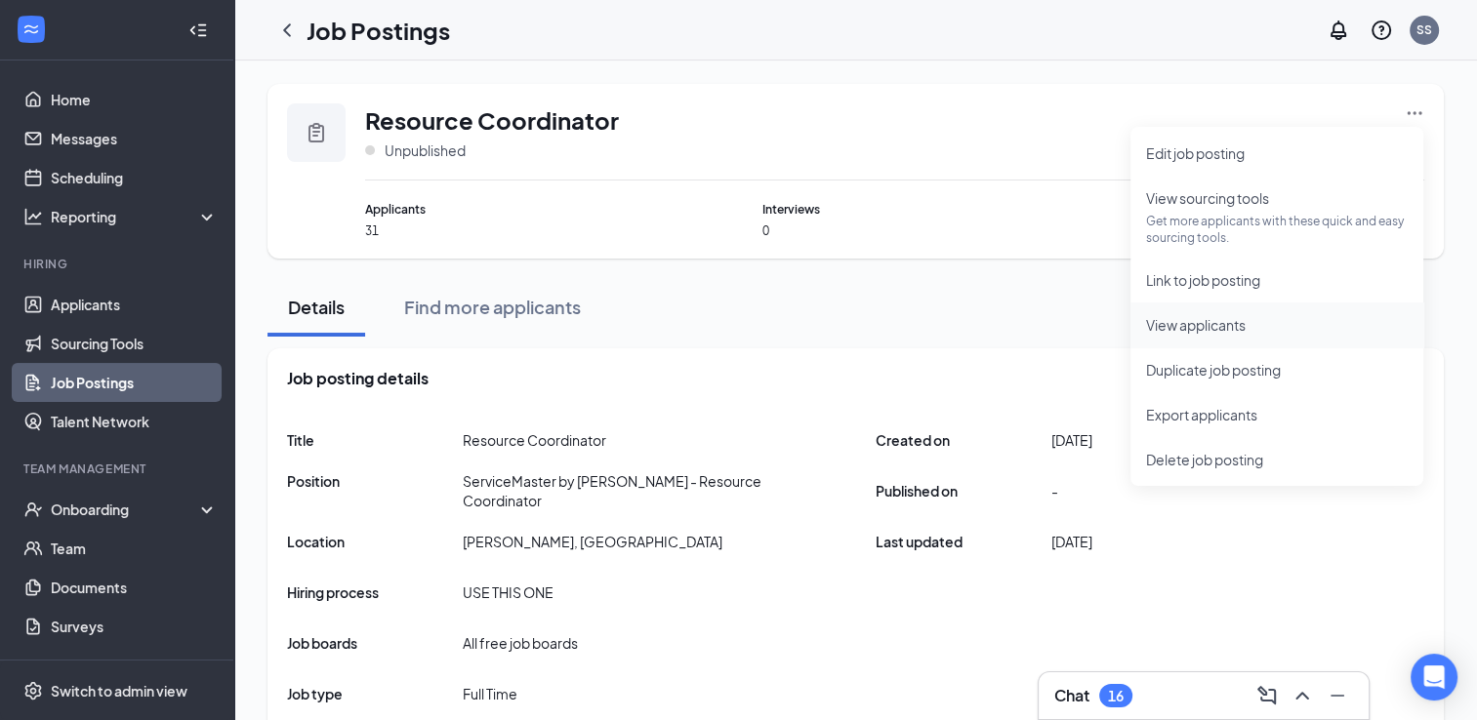
click at [1227, 320] on span "View applicants" at bounding box center [1196, 325] width 100 height 18
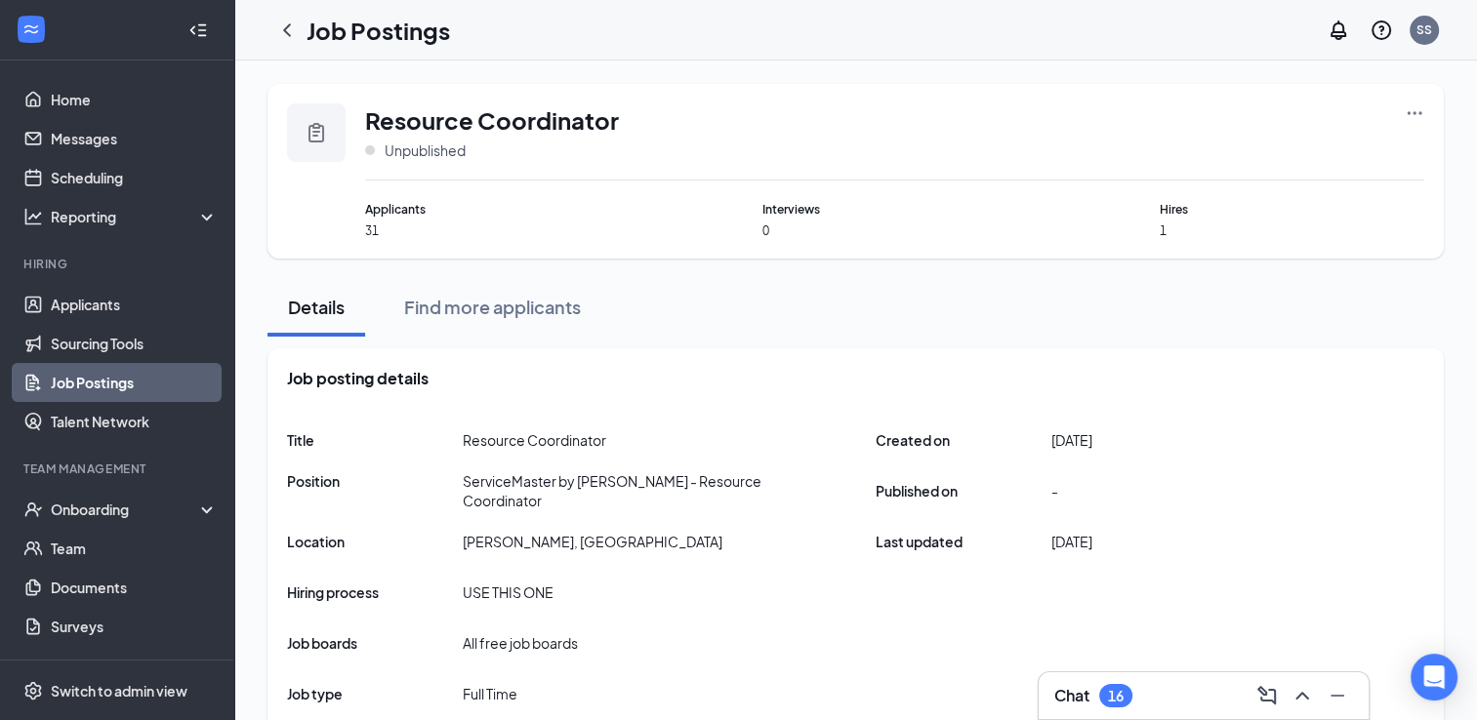
click at [1421, 114] on icon "Ellipses" at bounding box center [1415, 113] width 20 height 20
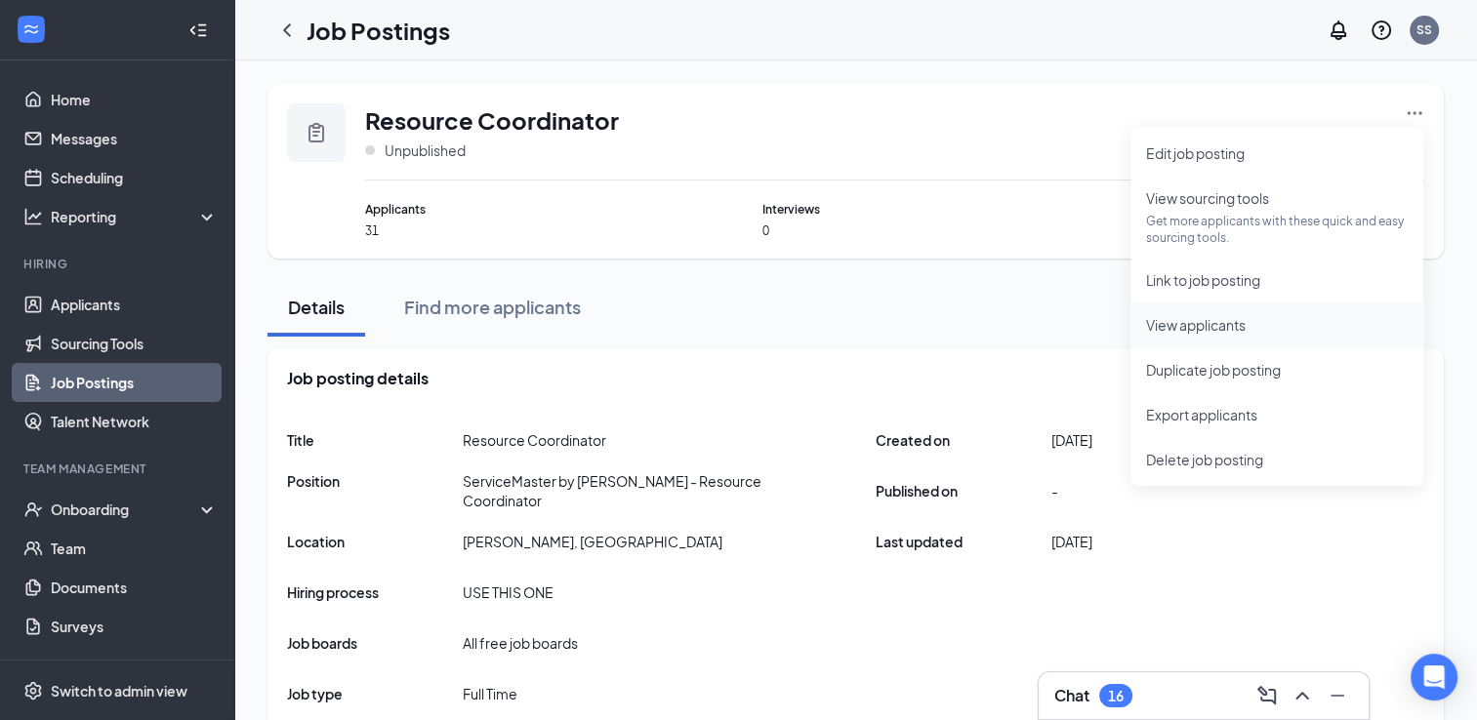
click at [1250, 324] on span "View applicants" at bounding box center [1277, 324] width 262 height 21
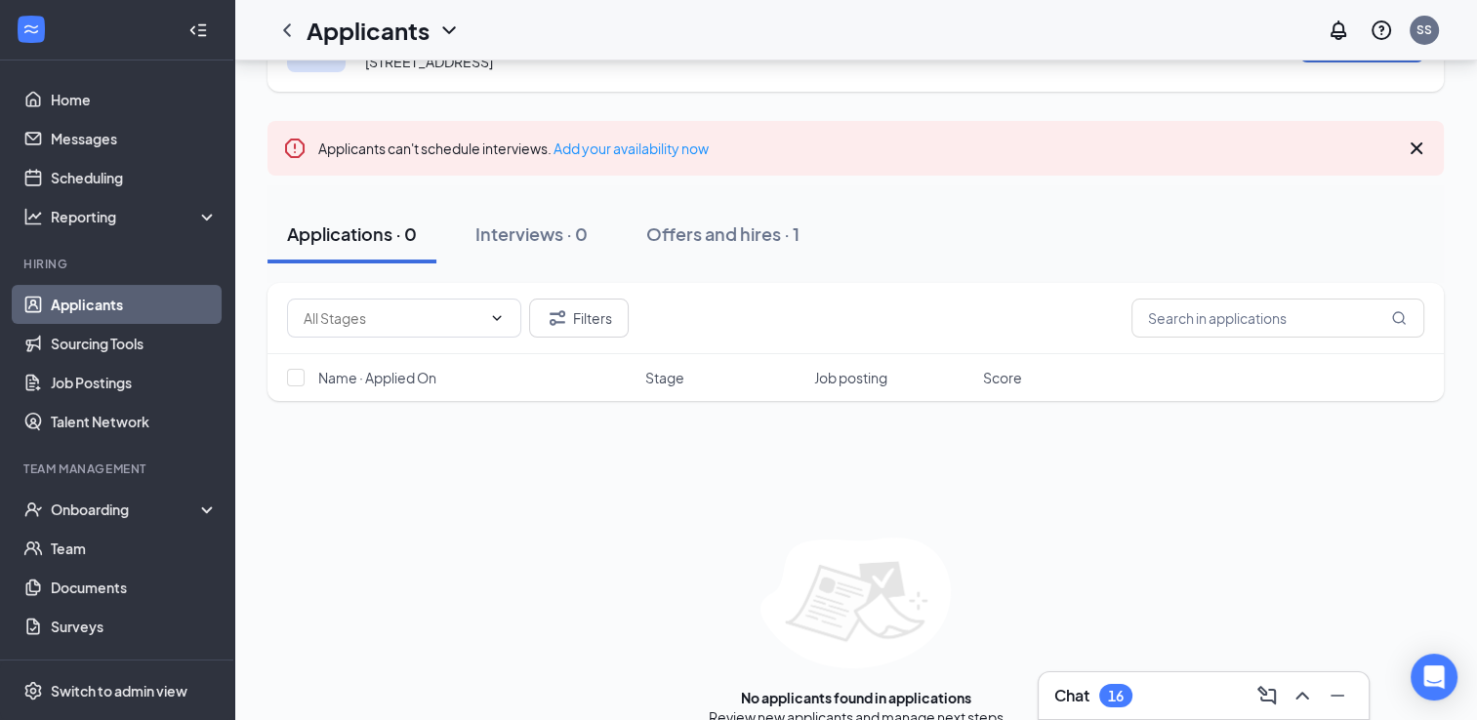
scroll to position [98, 0]
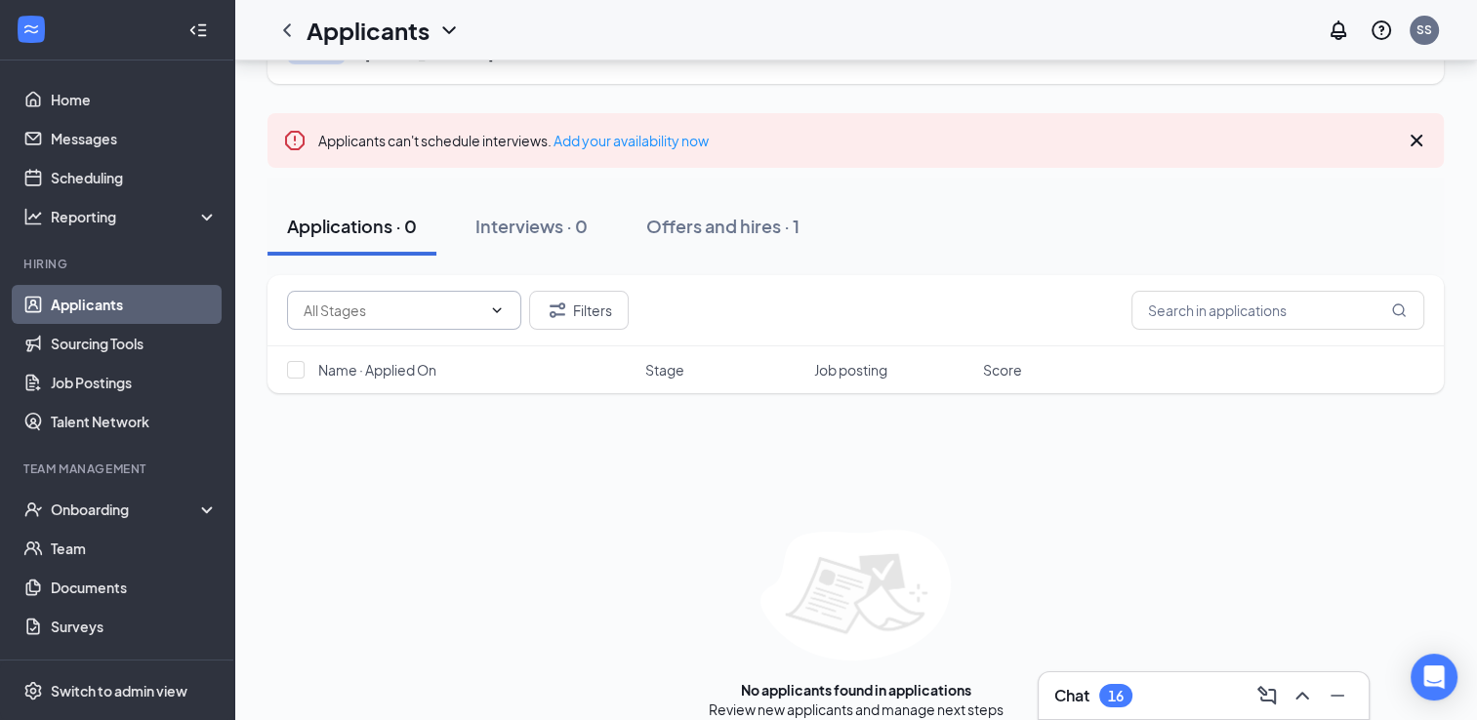
click at [499, 307] on icon "ChevronDown" at bounding box center [497, 311] width 16 height 16
click at [504, 310] on icon "ChevronDown" at bounding box center [497, 311] width 16 height 16
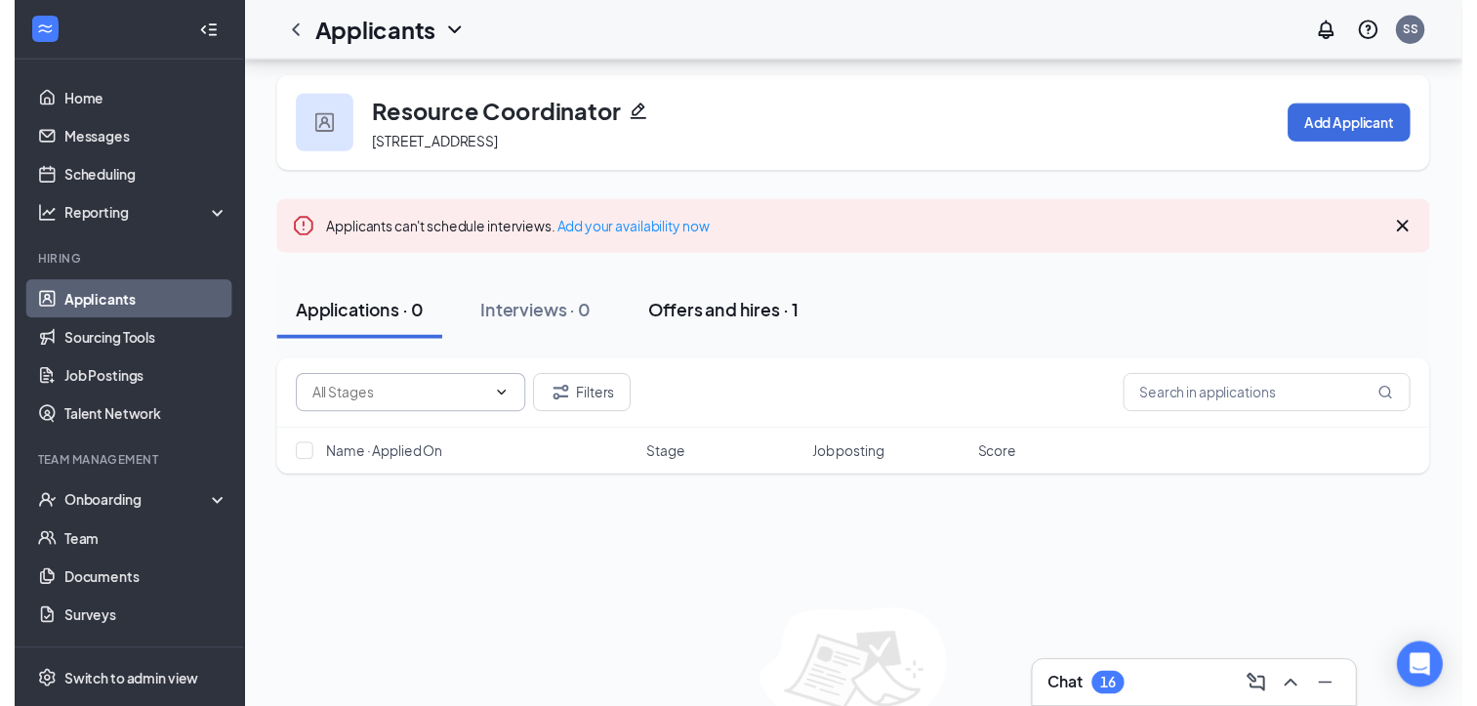
scroll to position [0, 0]
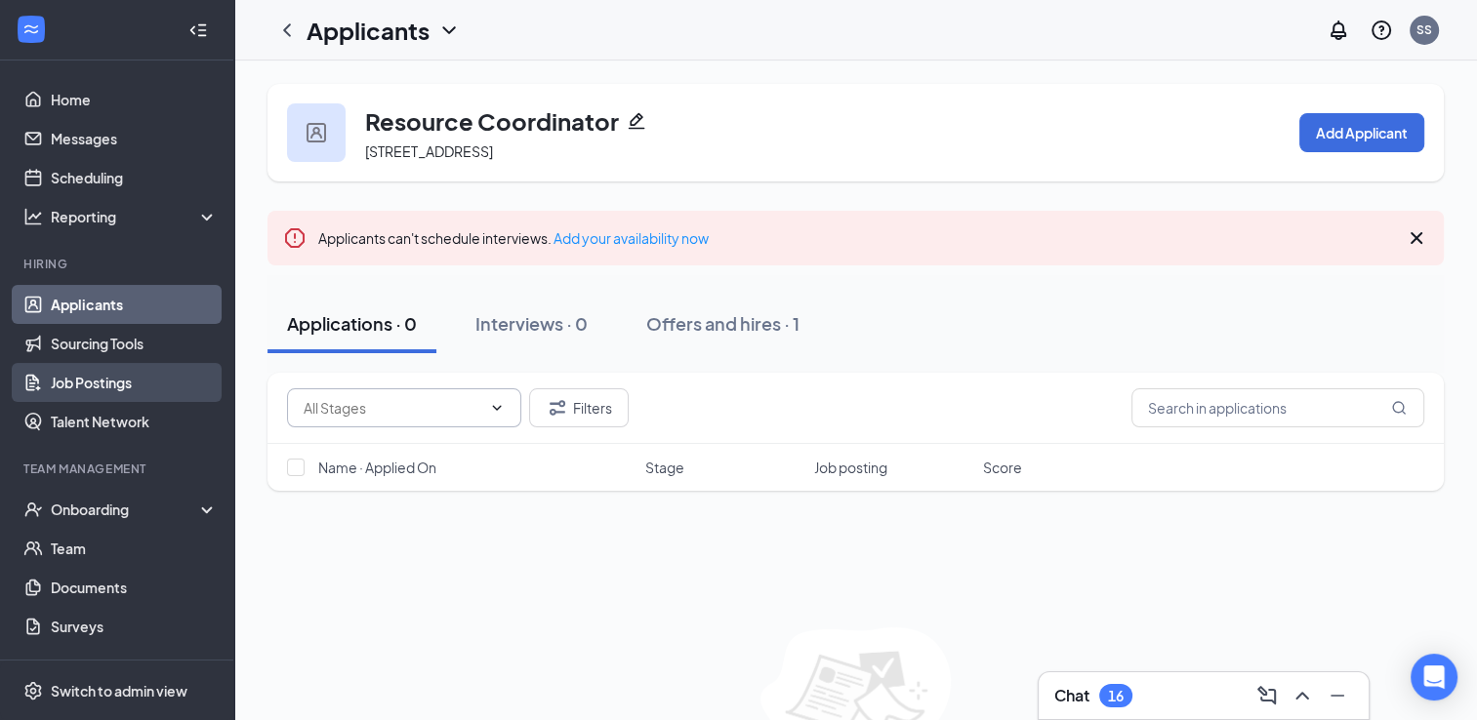
click at [96, 377] on link "Job Postings" at bounding box center [134, 382] width 167 height 39
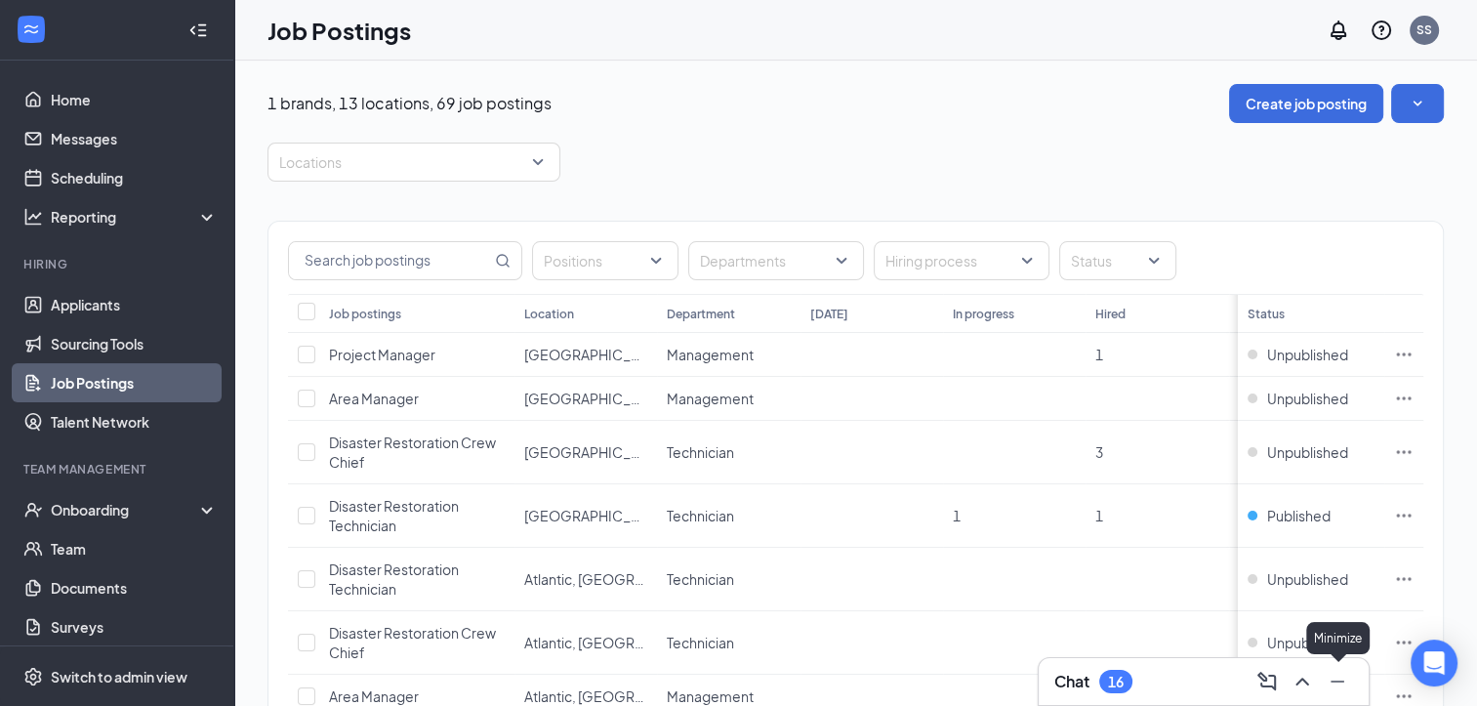
drag, startPoint x: 1338, startPoint y: 680, endPoint x: 1287, endPoint y: 654, distance: 58.1
click at [1338, 679] on icon "Minimize" at bounding box center [1337, 681] width 23 height 23
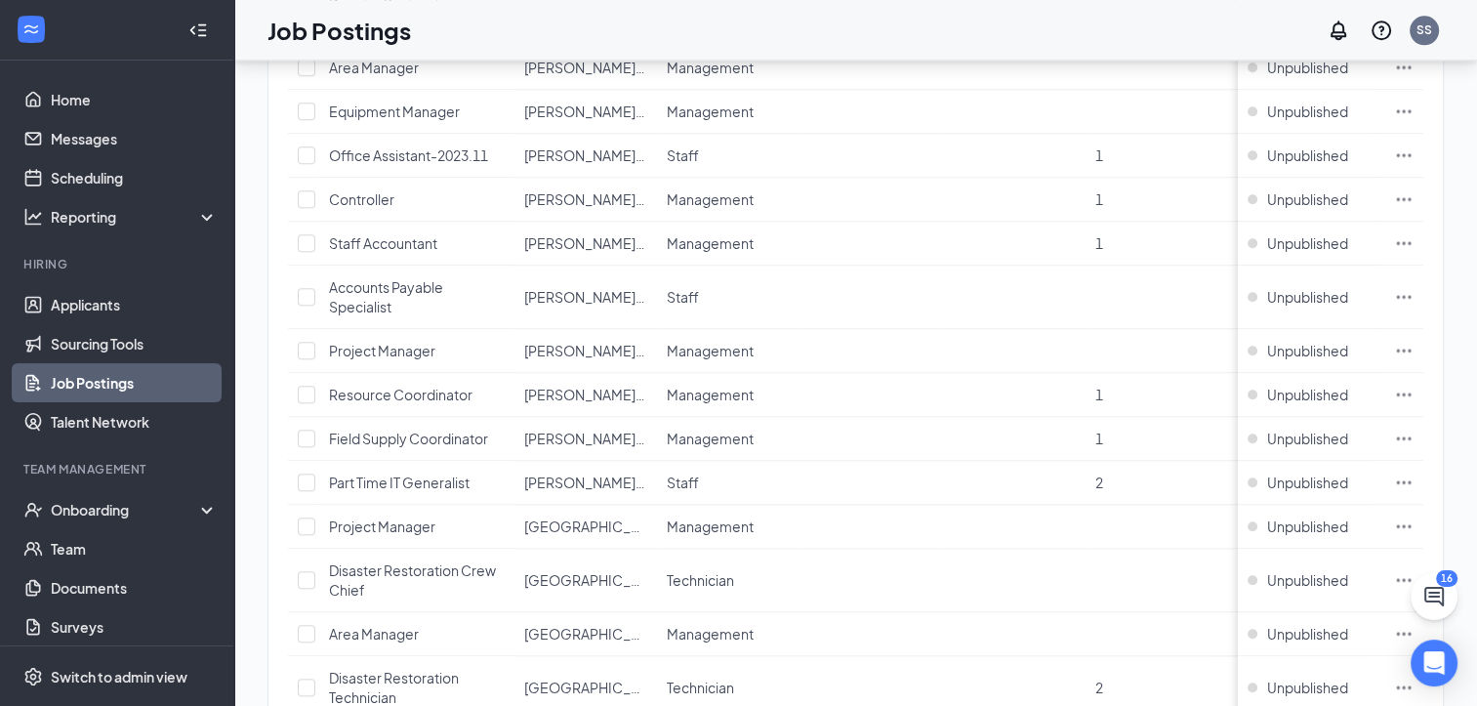
scroll to position [1974, 0]
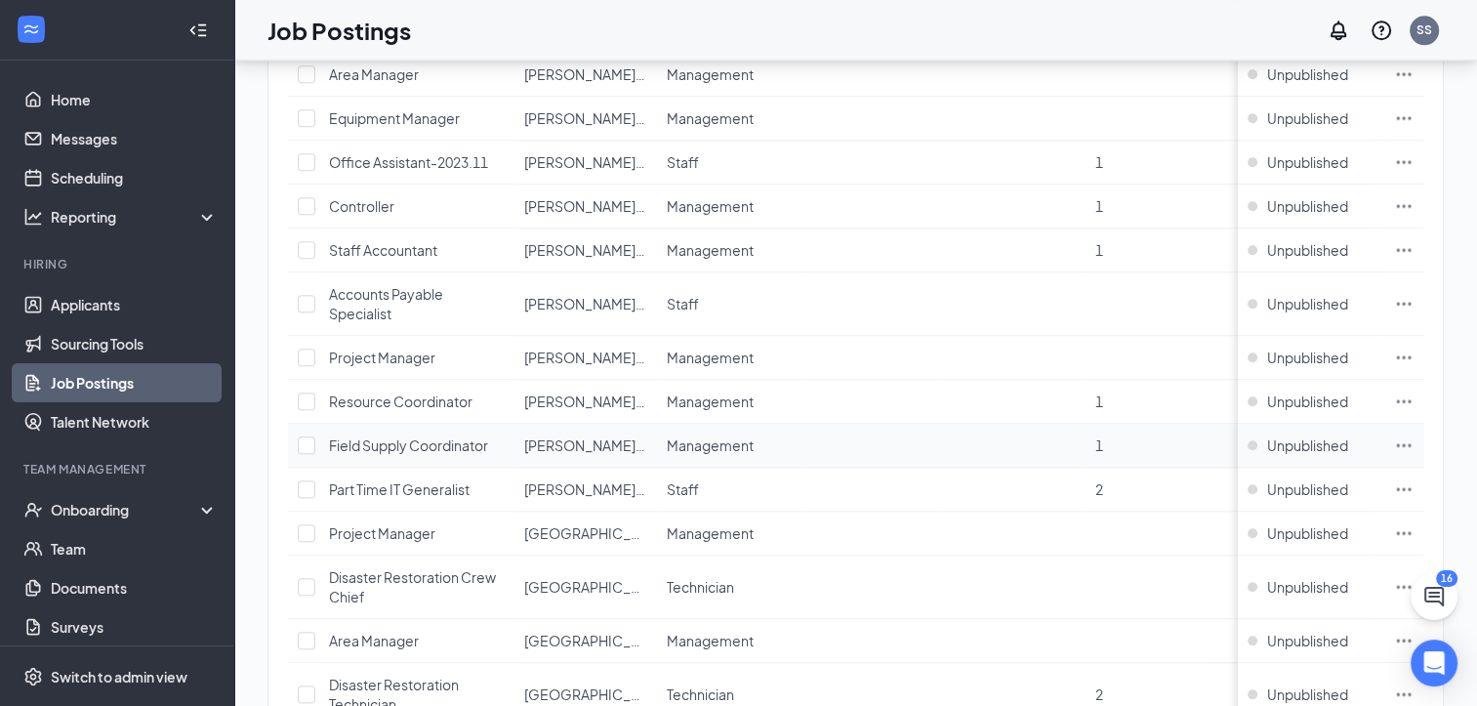
click at [460, 436] on span "Field Supply Coordinator" at bounding box center [408, 445] width 159 height 18
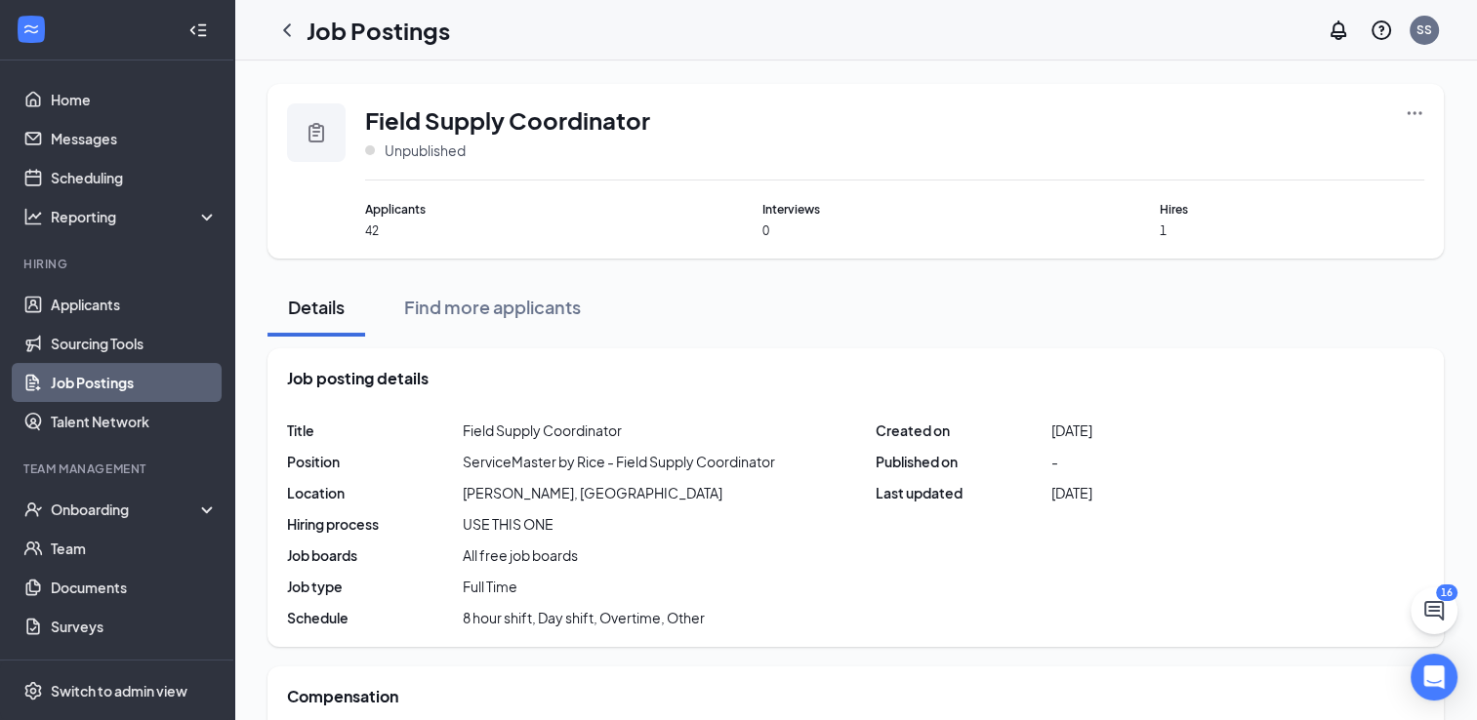
click at [418, 212] on span "Applicants" at bounding box center [497, 209] width 265 height 19
click at [1414, 113] on icon "Ellipses" at bounding box center [1415, 112] width 15 height 3
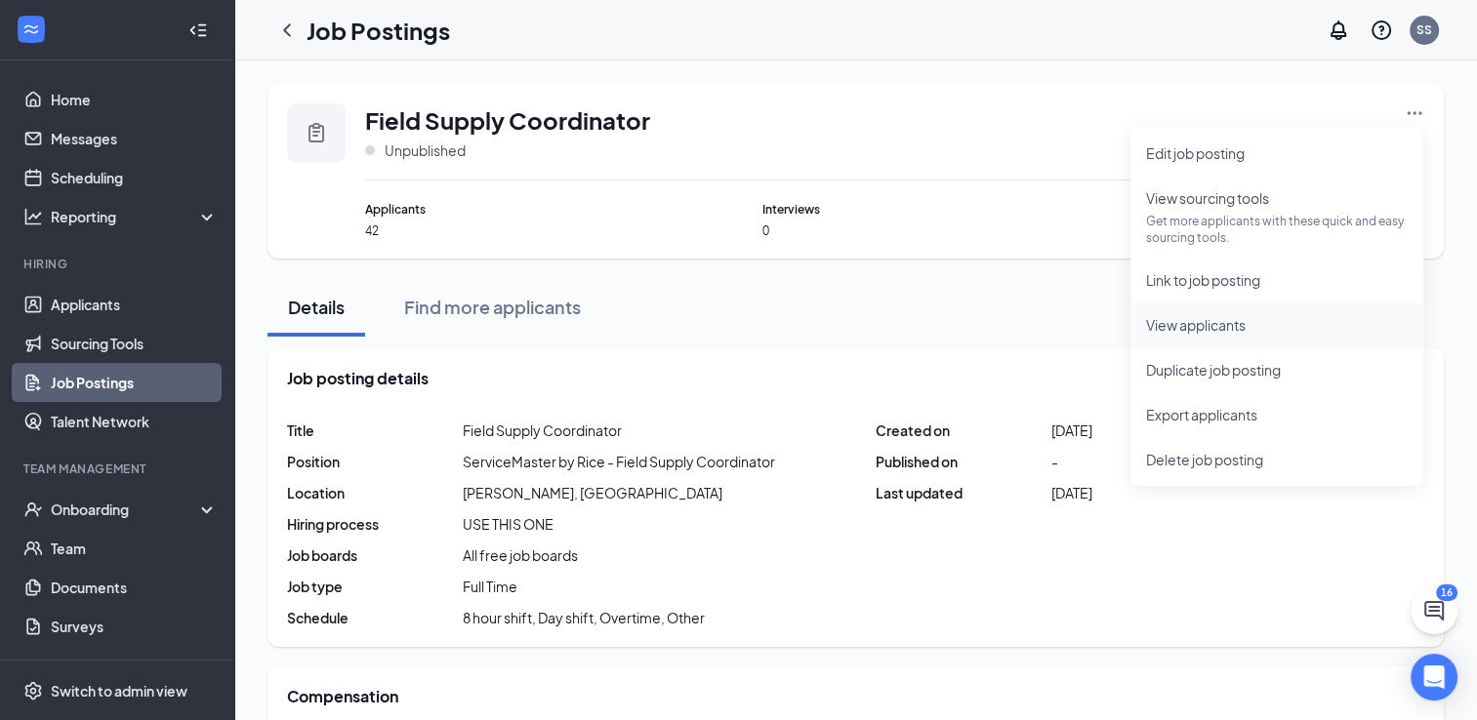
click at [1236, 337] on li "View applicants" at bounding box center [1276, 325] width 293 height 45
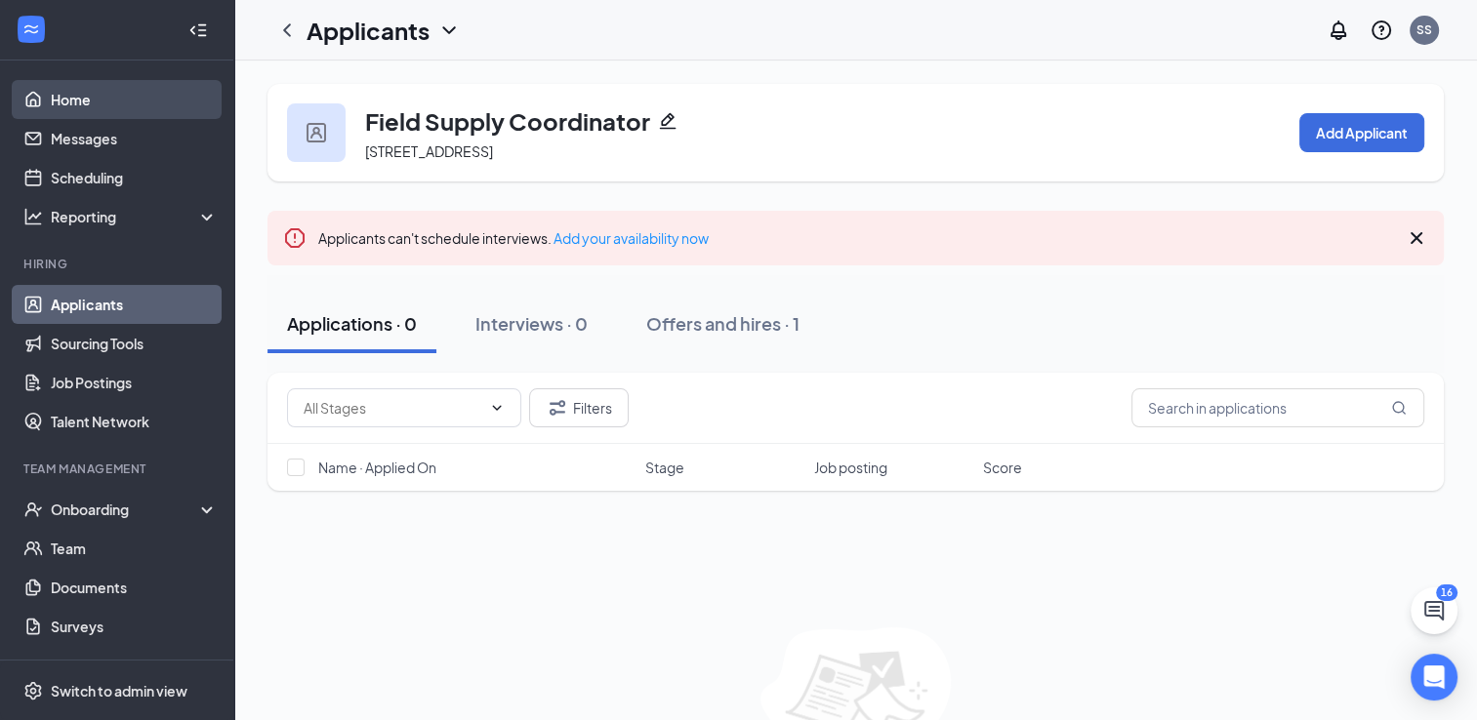
click at [83, 98] on link "Home" at bounding box center [134, 99] width 167 height 39
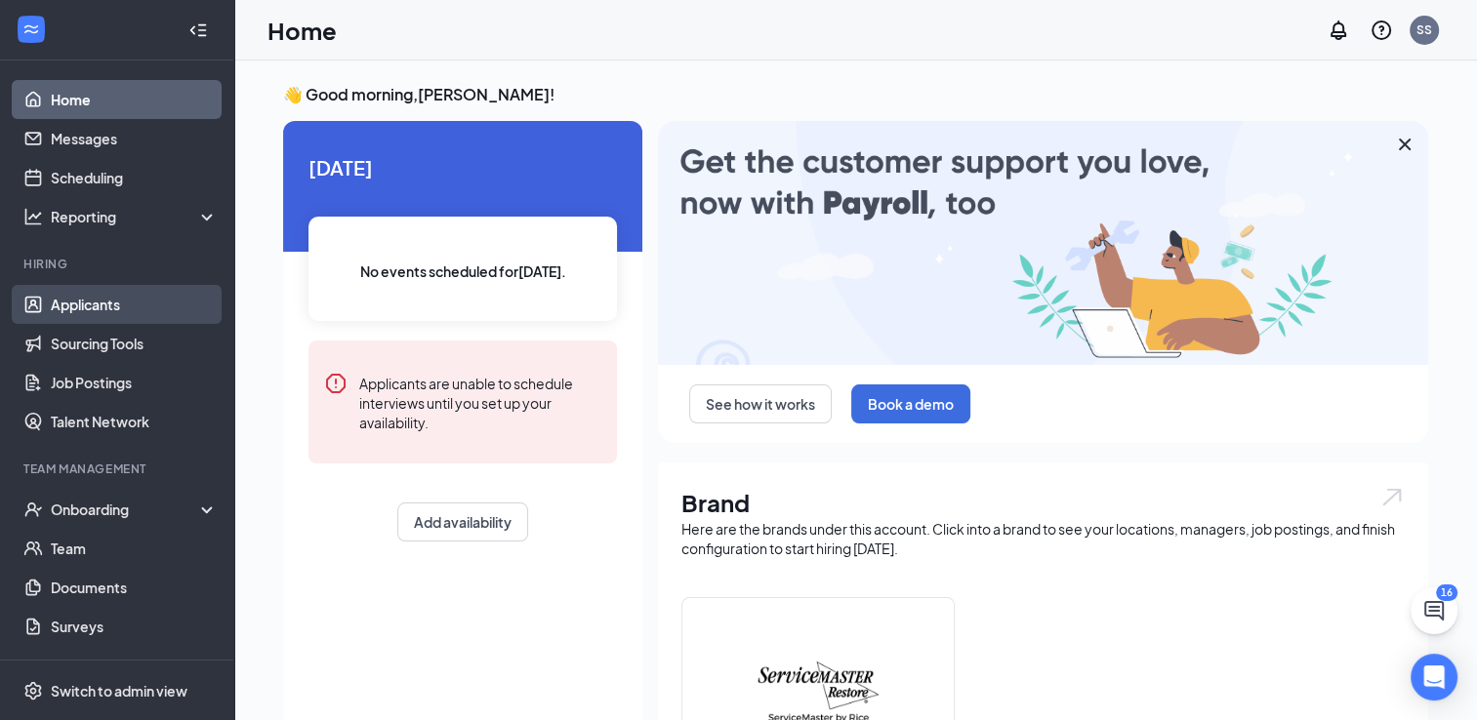
click at [70, 297] on link "Applicants" at bounding box center [134, 304] width 167 height 39
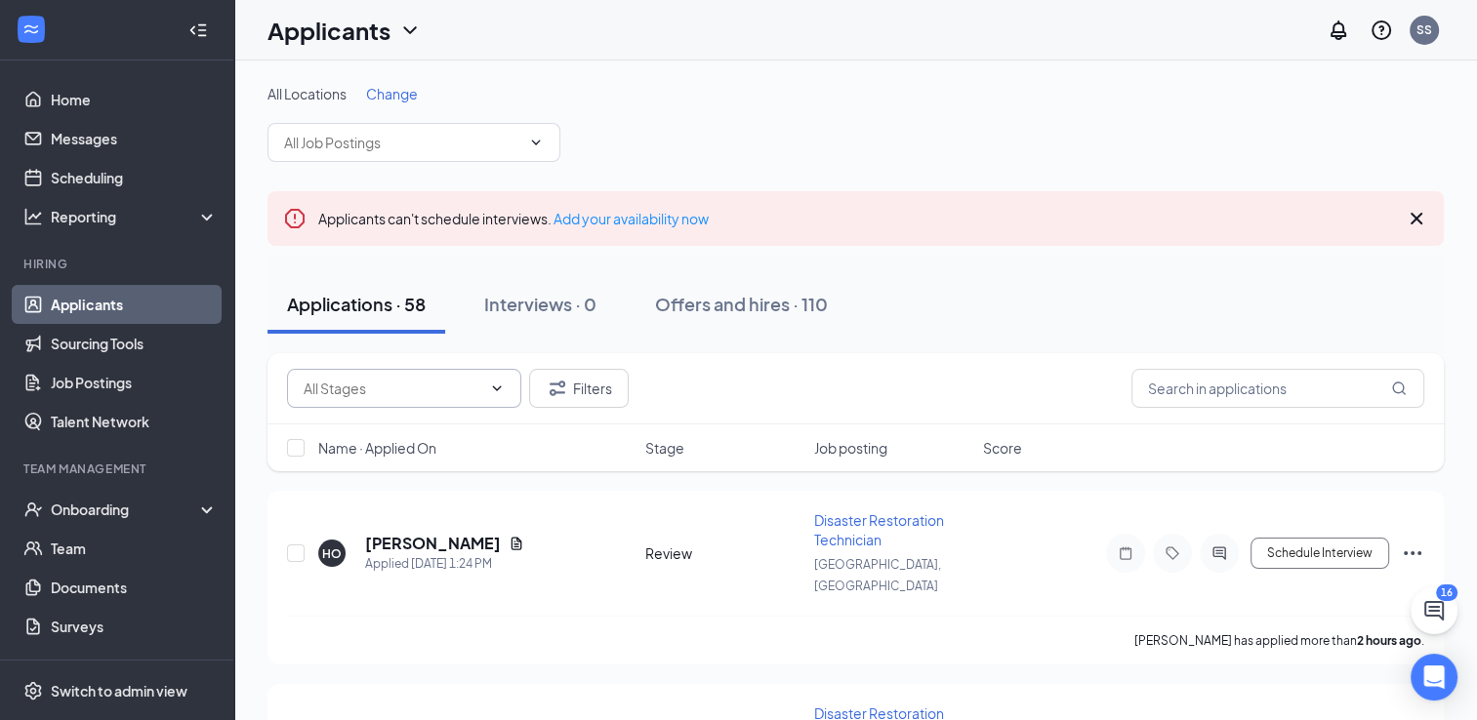
click at [501, 383] on icon "ChevronDown" at bounding box center [497, 389] width 16 height 16
click at [587, 385] on button "Filters" at bounding box center [579, 388] width 100 height 39
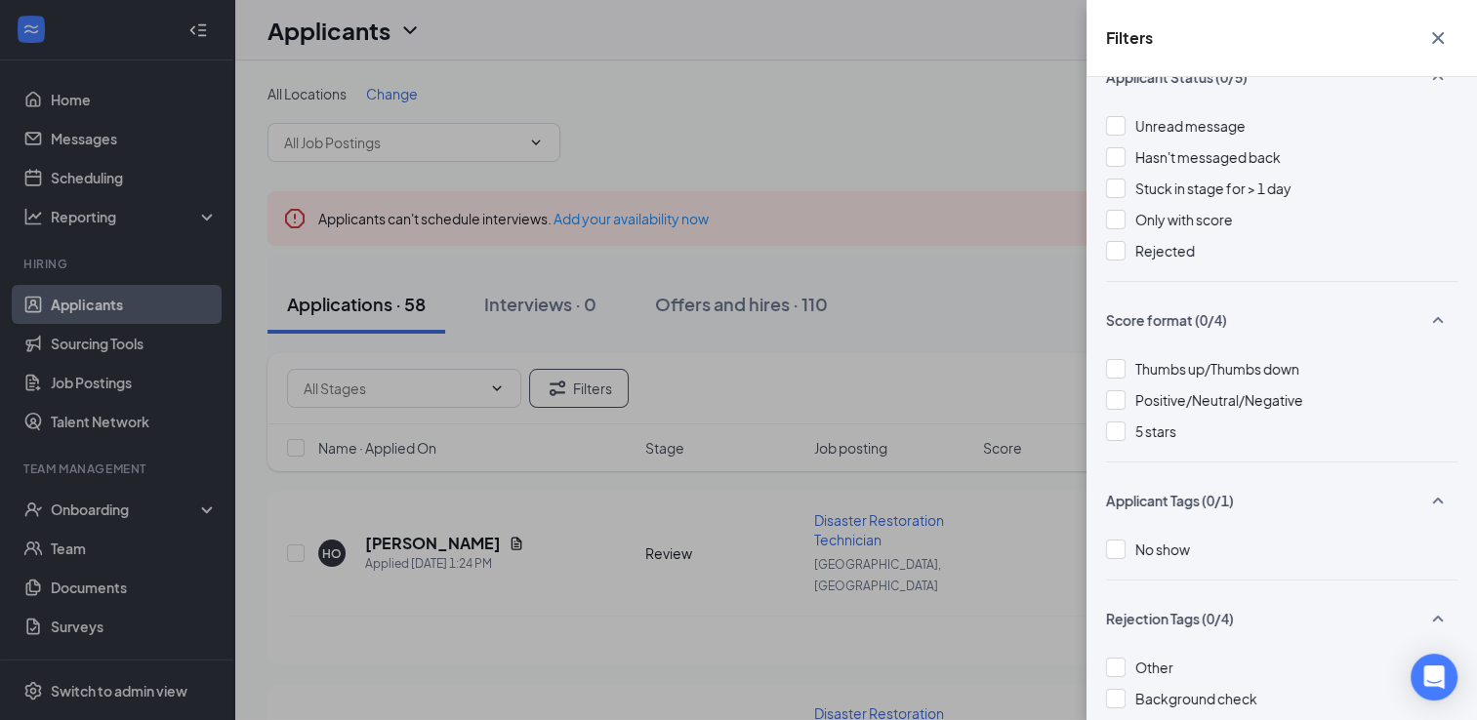
scroll to position [189, 0]
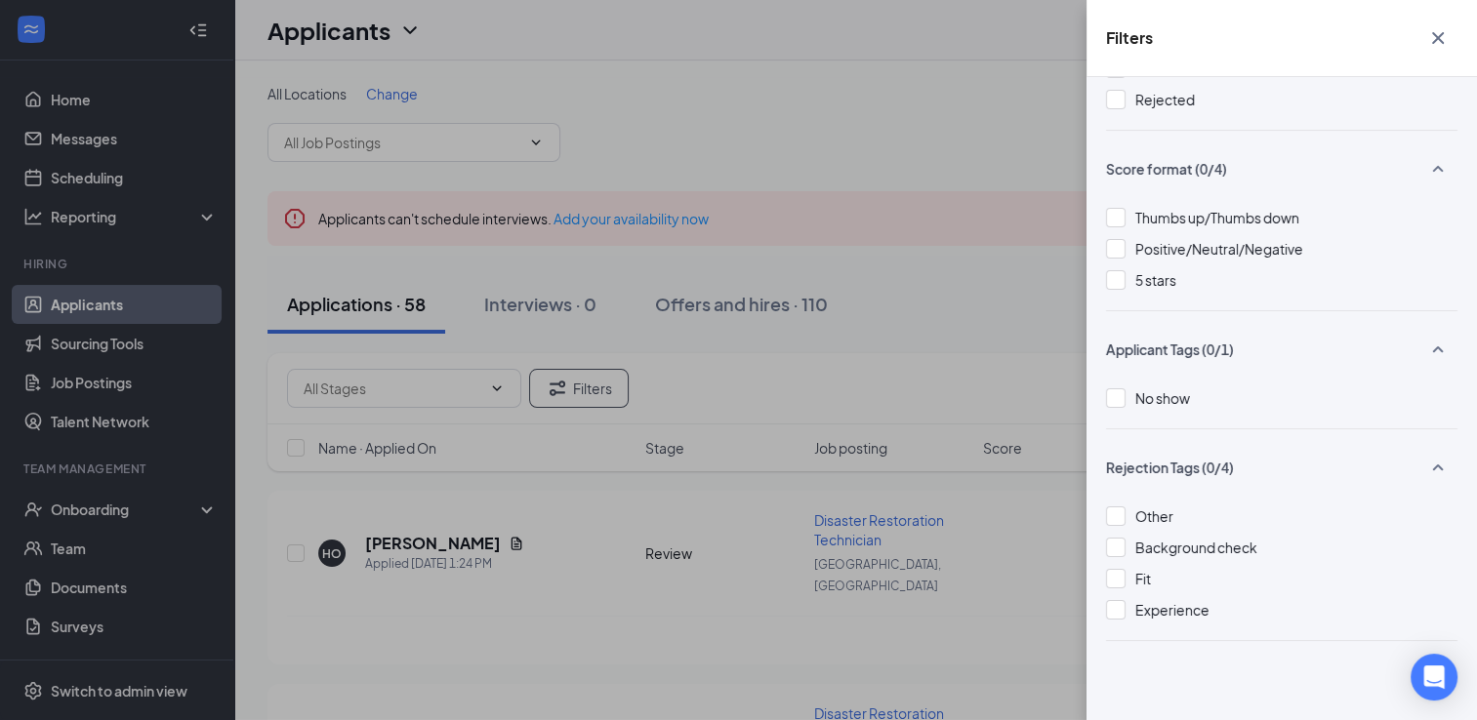
click at [863, 214] on div "Filters Applicant Status (0/5) Unread message Hasn't messaged back Stuck in sta…" at bounding box center [738, 360] width 1477 height 720
